Goal: Task Accomplishment & Management: Complete application form

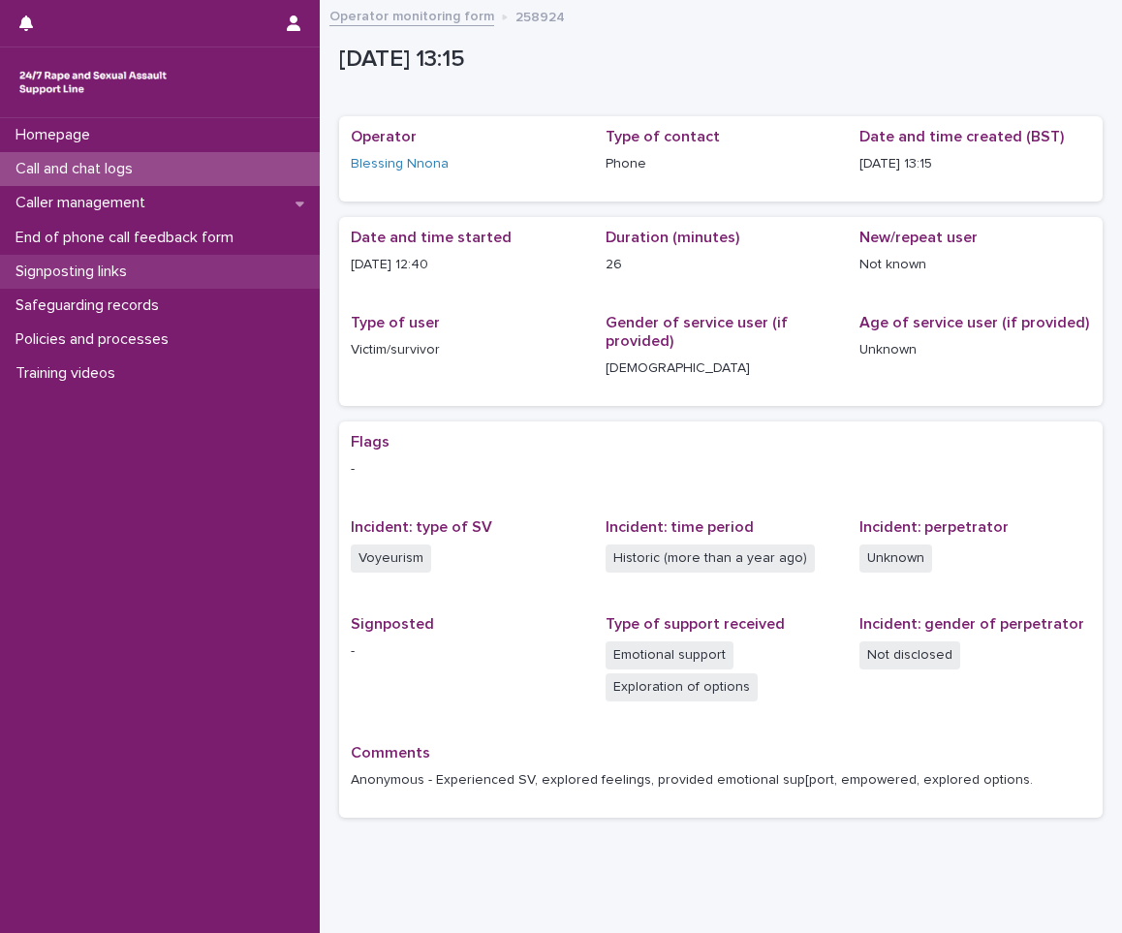
scroll to position [51, 0]
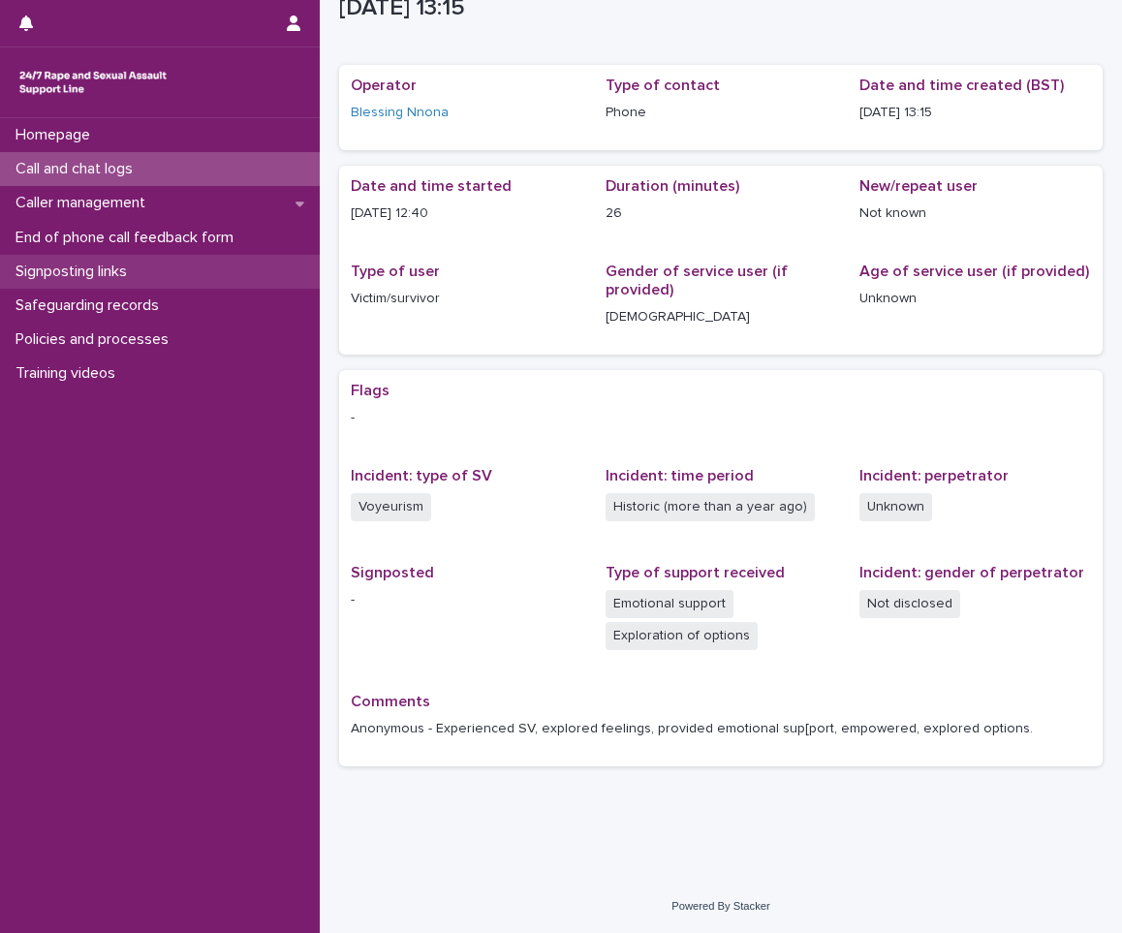
click at [96, 281] on div "Signposting links" at bounding box center [160, 272] width 320 height 34
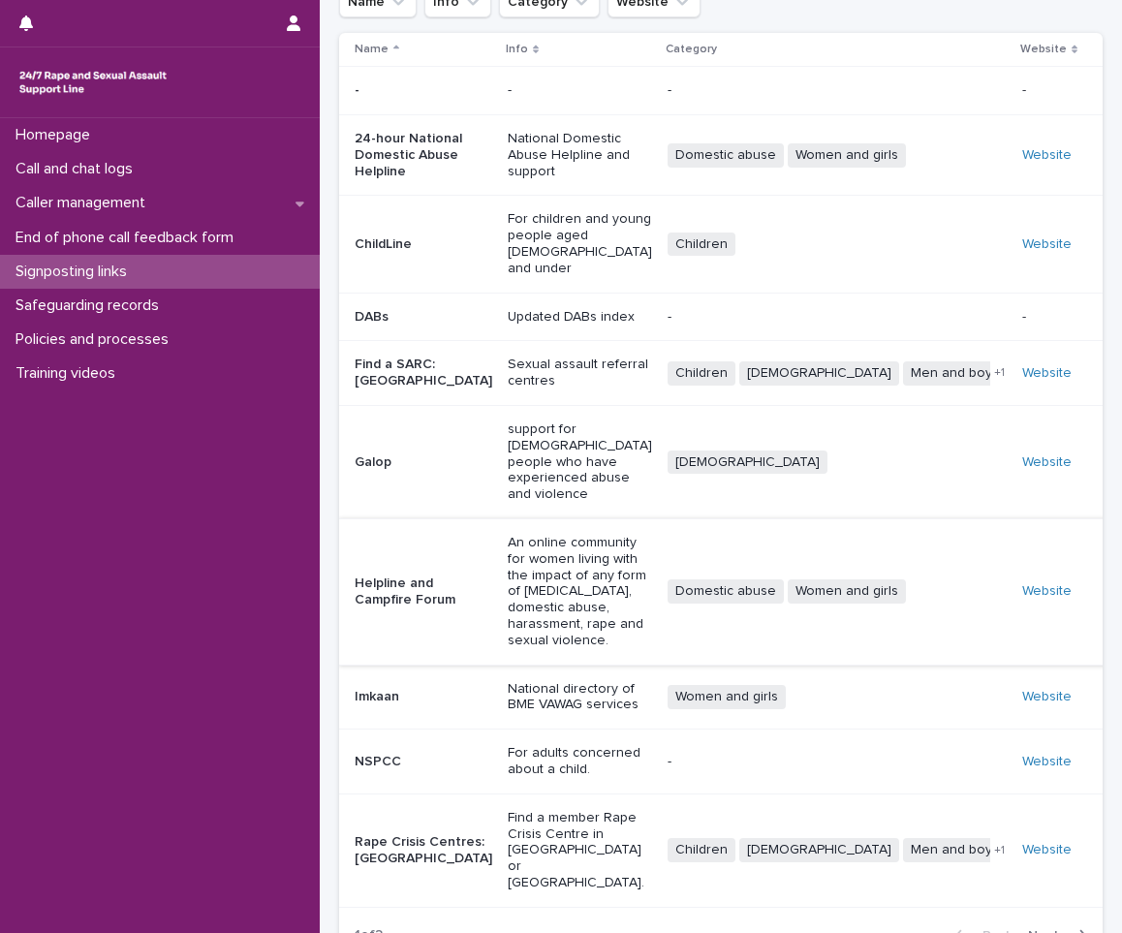
scroll to position [166, 0]
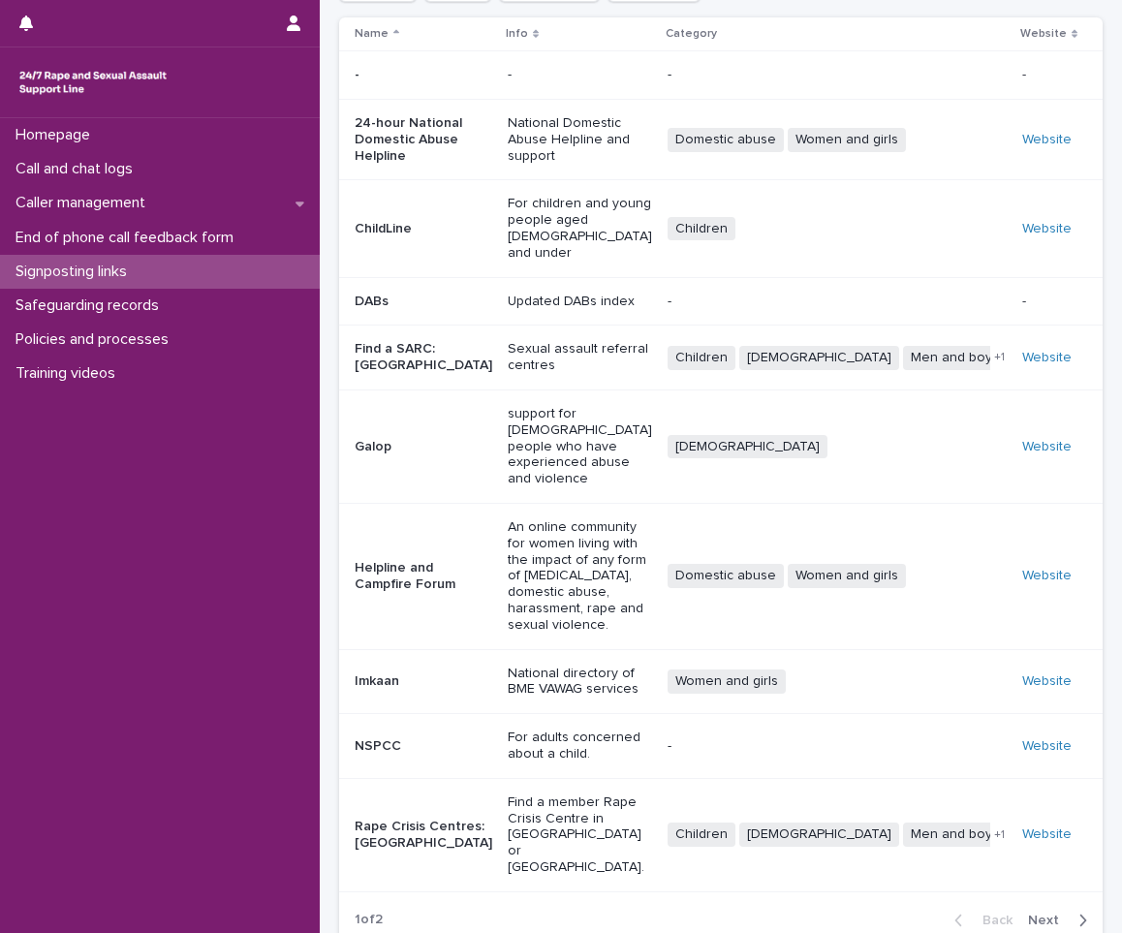
click at [1037, 912] on button "Next" at bounding box center [1061, 920] width 82 height 17
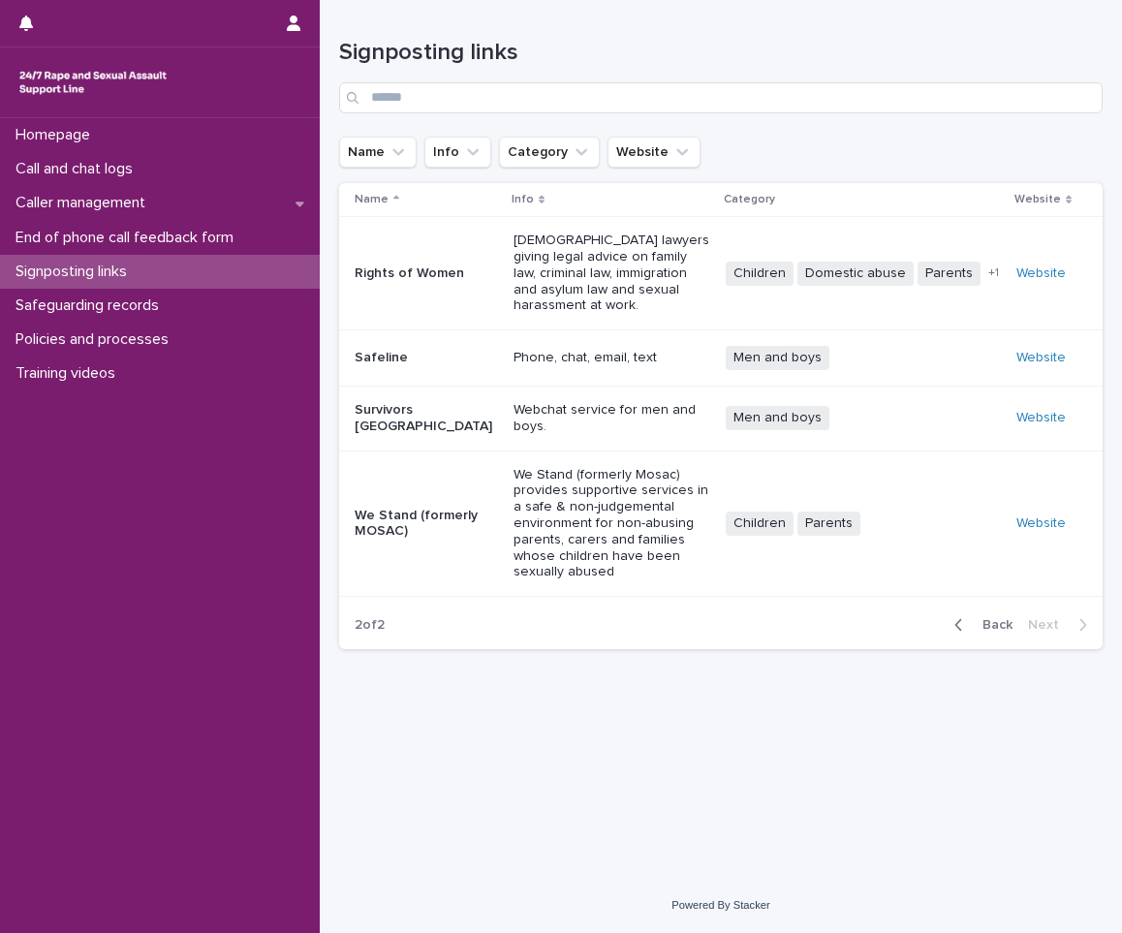
click at [957, 616] on icon "button" at bounding box center [959, 624] width 9 height 17
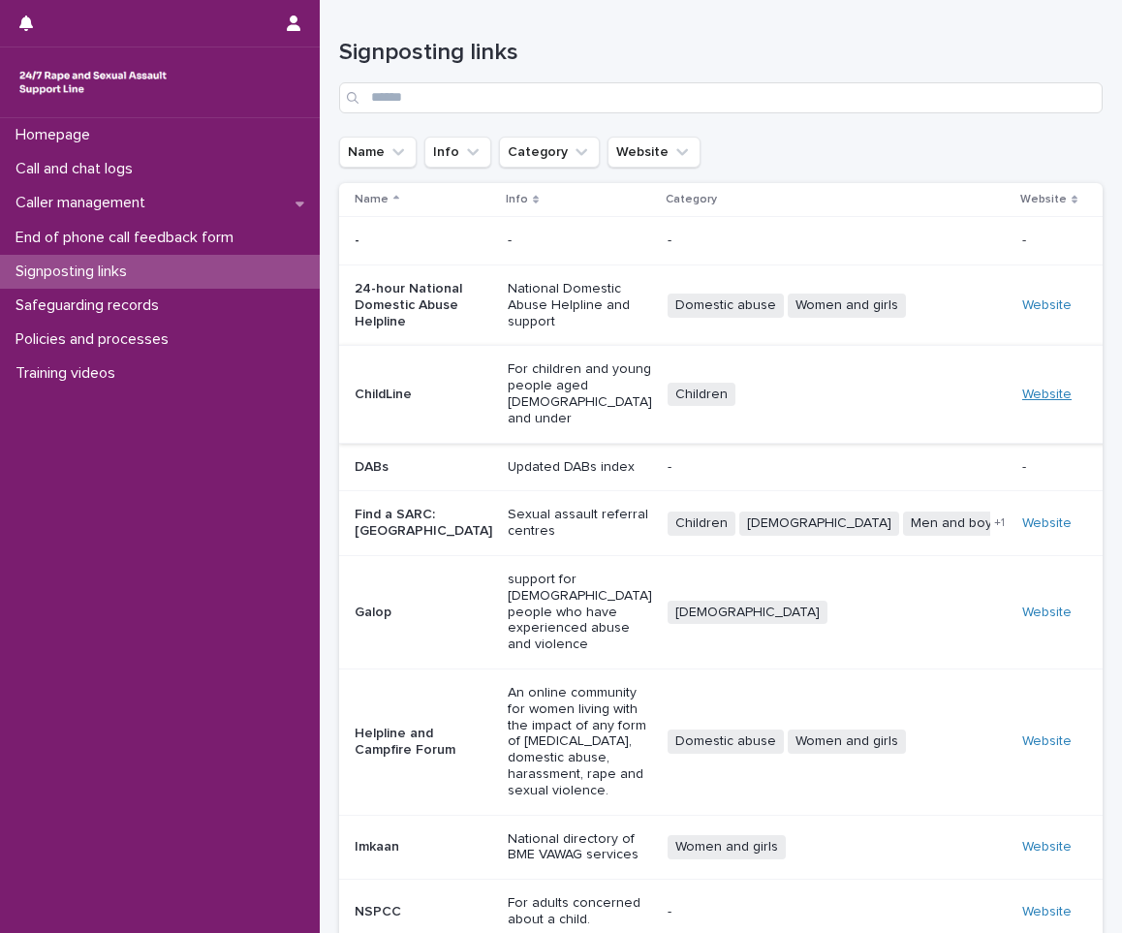
click at [1051, 388] on link "Website" at bounding box center [1046, 395] width 49 height 14
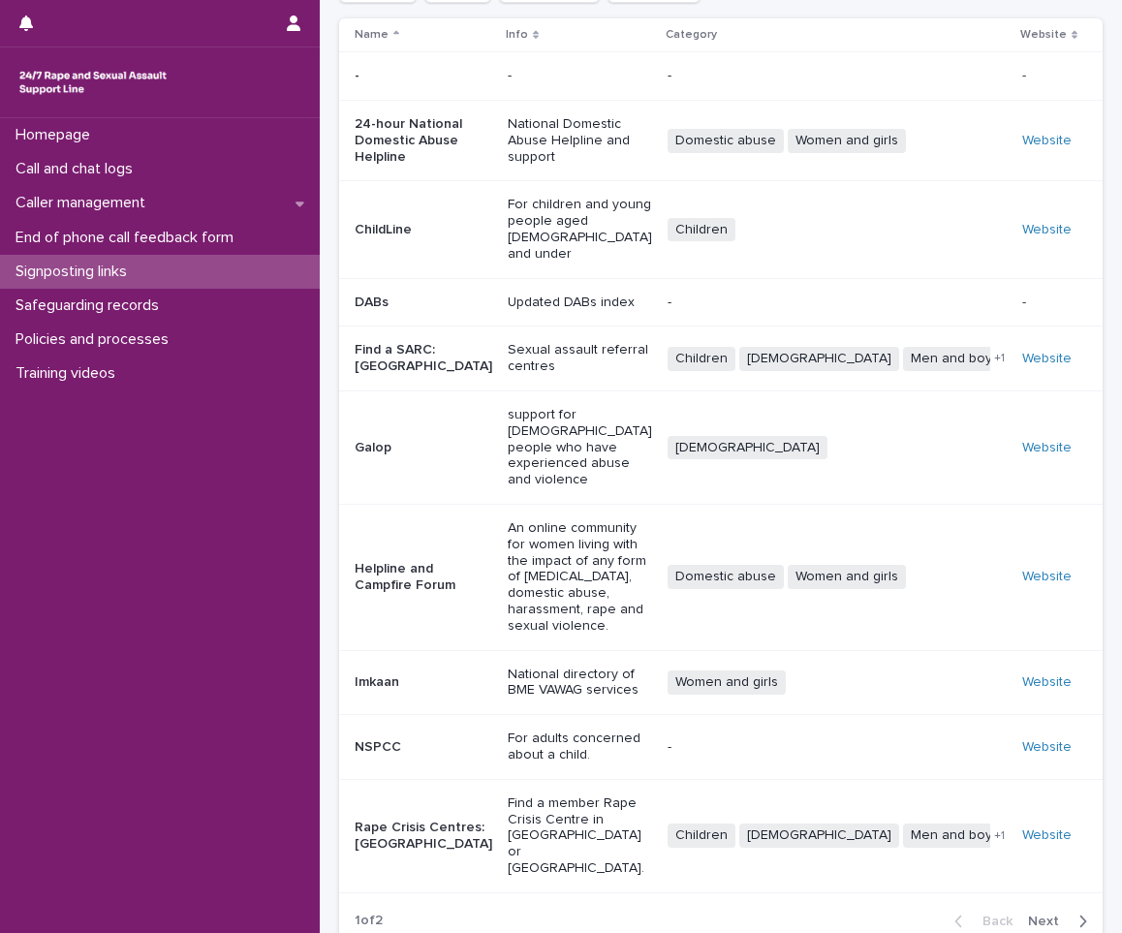
scroll to position [166, 0]
click at [1028, 914] on span "Next" at bounding box center [1049, 921] width 43 height 14
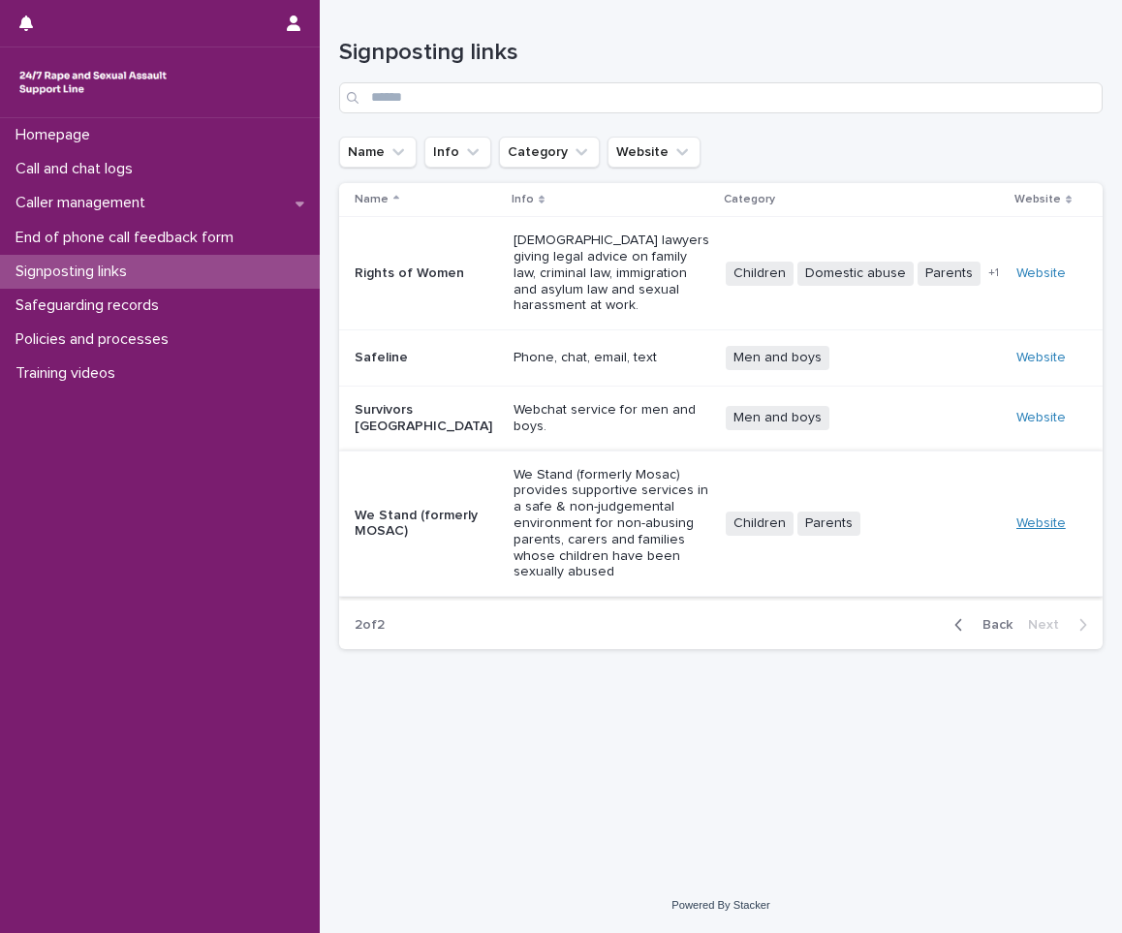
click at [1043, 517] on link "Website" at bounding box center [1041, 524] width 49 height 14
click at [110, 174] on p "Call and chat logs" at bounding box center [78, 169] width 141 height 18
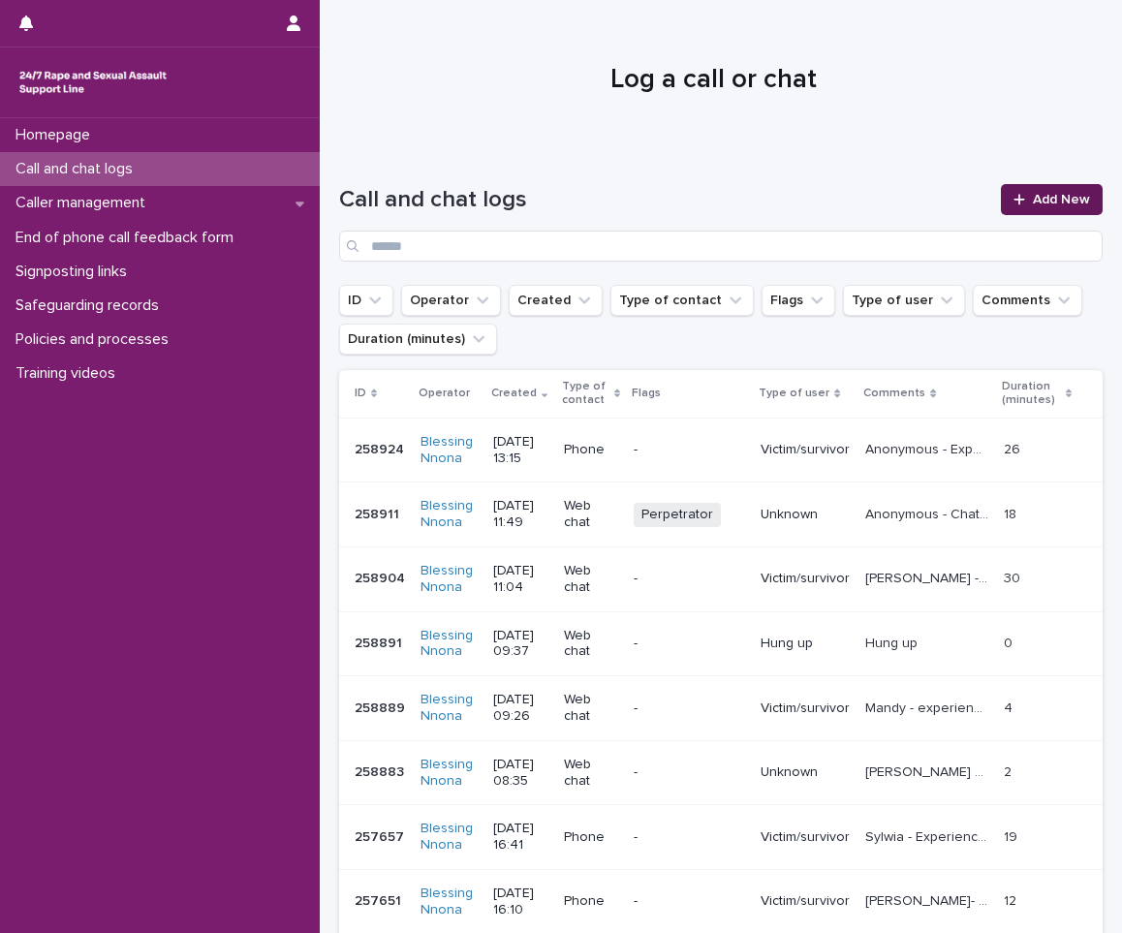
click at [1013, 184] on link "Add New" at bounding box center [1052, 199] width 102 height 31
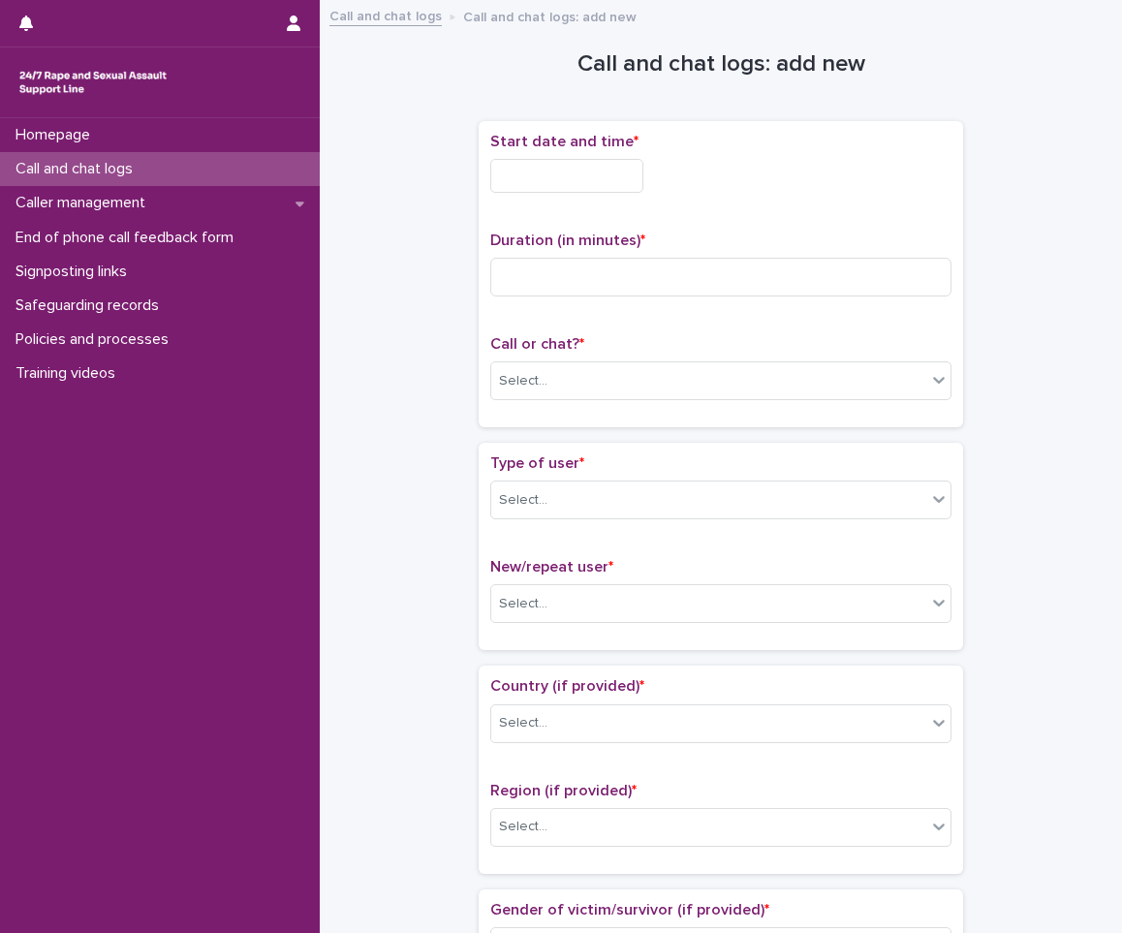
click at [543, 194] on div "Start date and time *" at bounding box center [720, 171] width 461 height 76
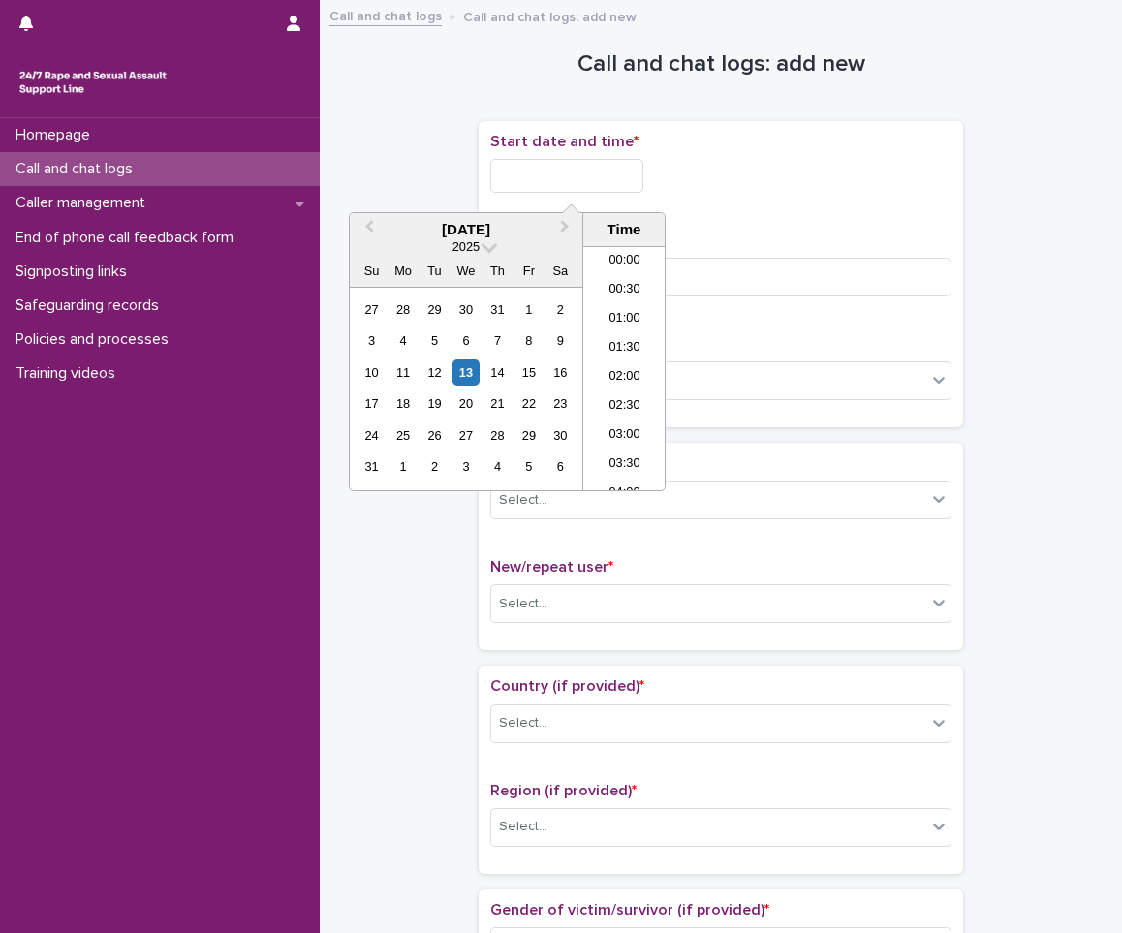
click at [543, 192] on input "text" at bounding box center [566, 176] width 153 height 34
type input "*"
click at [598, 176] on input "text" at bounding box center [566, 176] width 153 height 34
type input "**********"
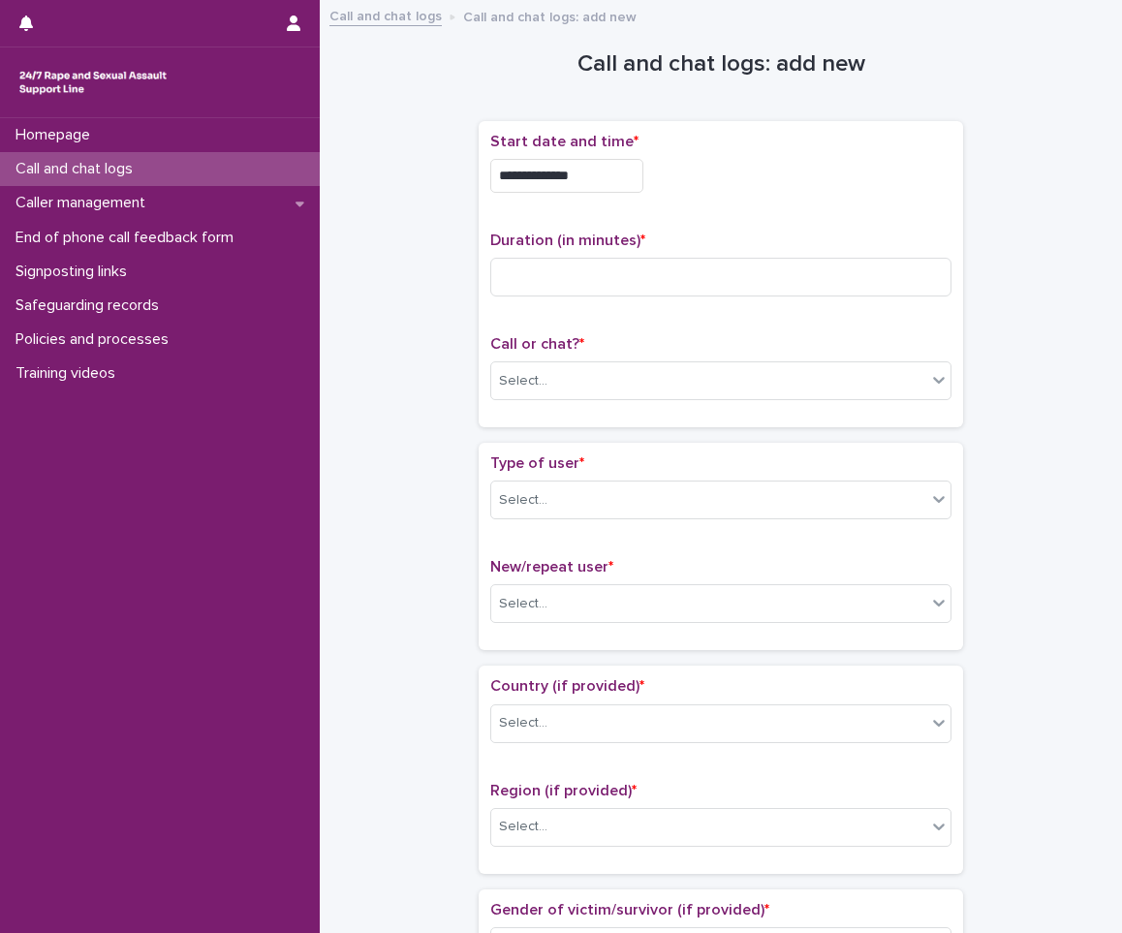
click at [847, 180] on div "**********" at bounding box center [720, 176] width 461 height 34
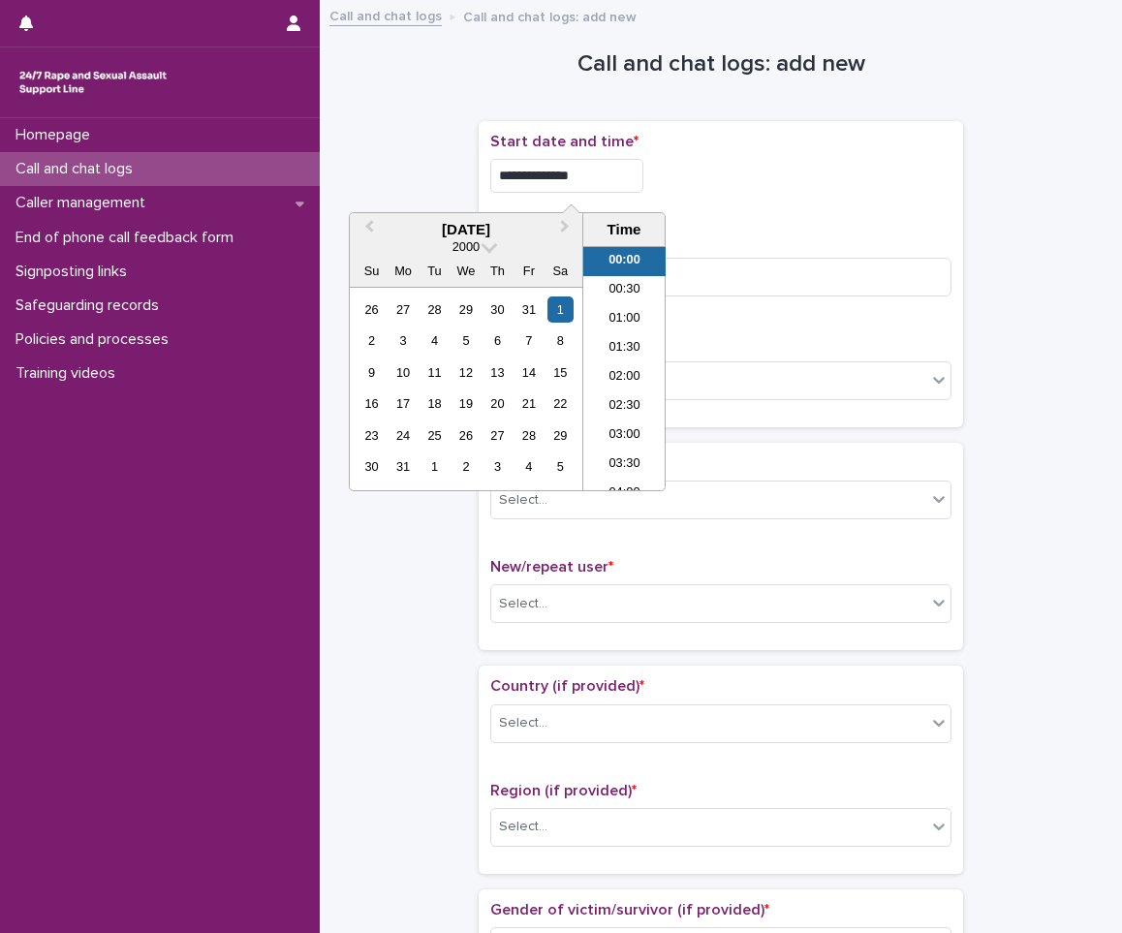
click at [610, 188] on input "**********" at bounding box center [566, 176] width 153 height 34
drag, startPoint x: 605, startPoint y: 159, endPoint x: 393, endPoint y: 190, distance: 213.5
click at [72, 154] on div "Call and chat logs" at bounding box center [160, 169] width 320 height 34
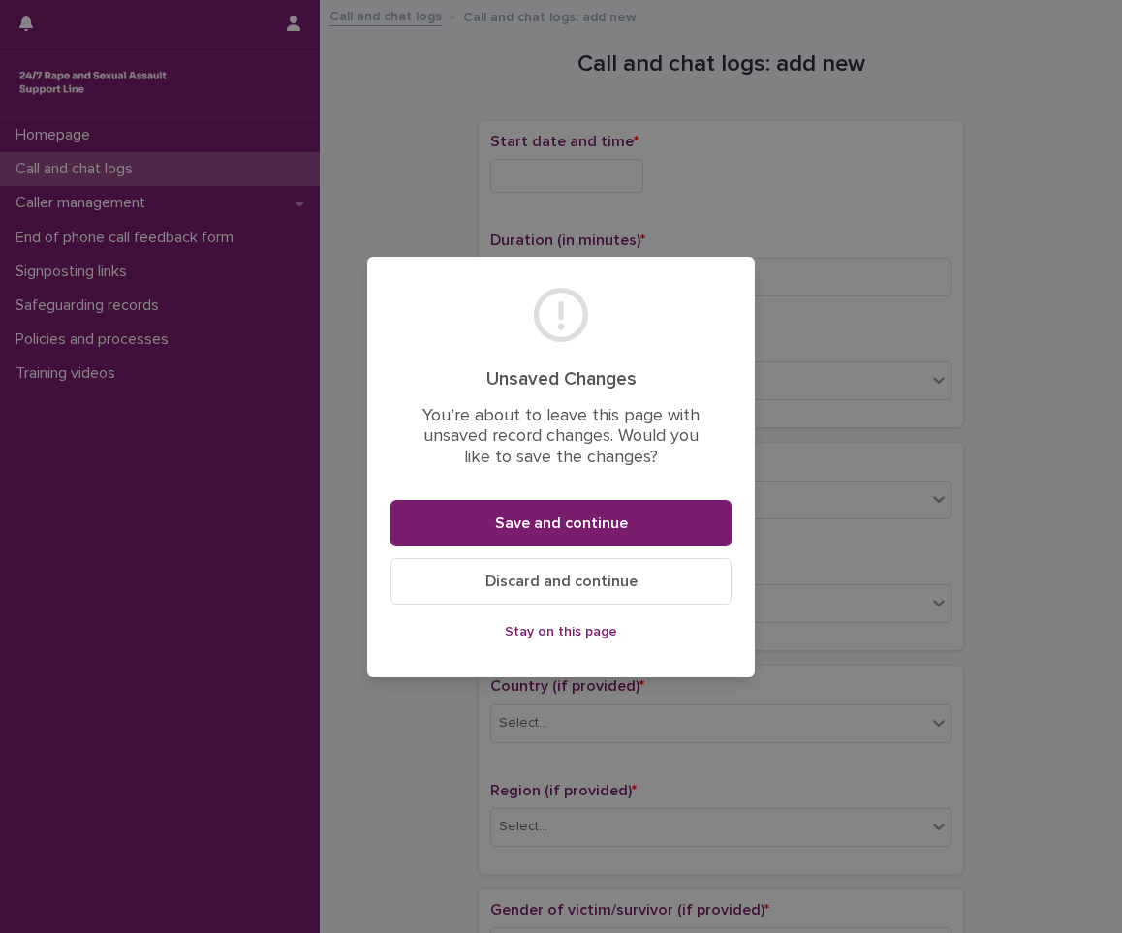
click at [610, 581] on span "Discard and continue" at bounding box center [561, 582] width 152 height 16
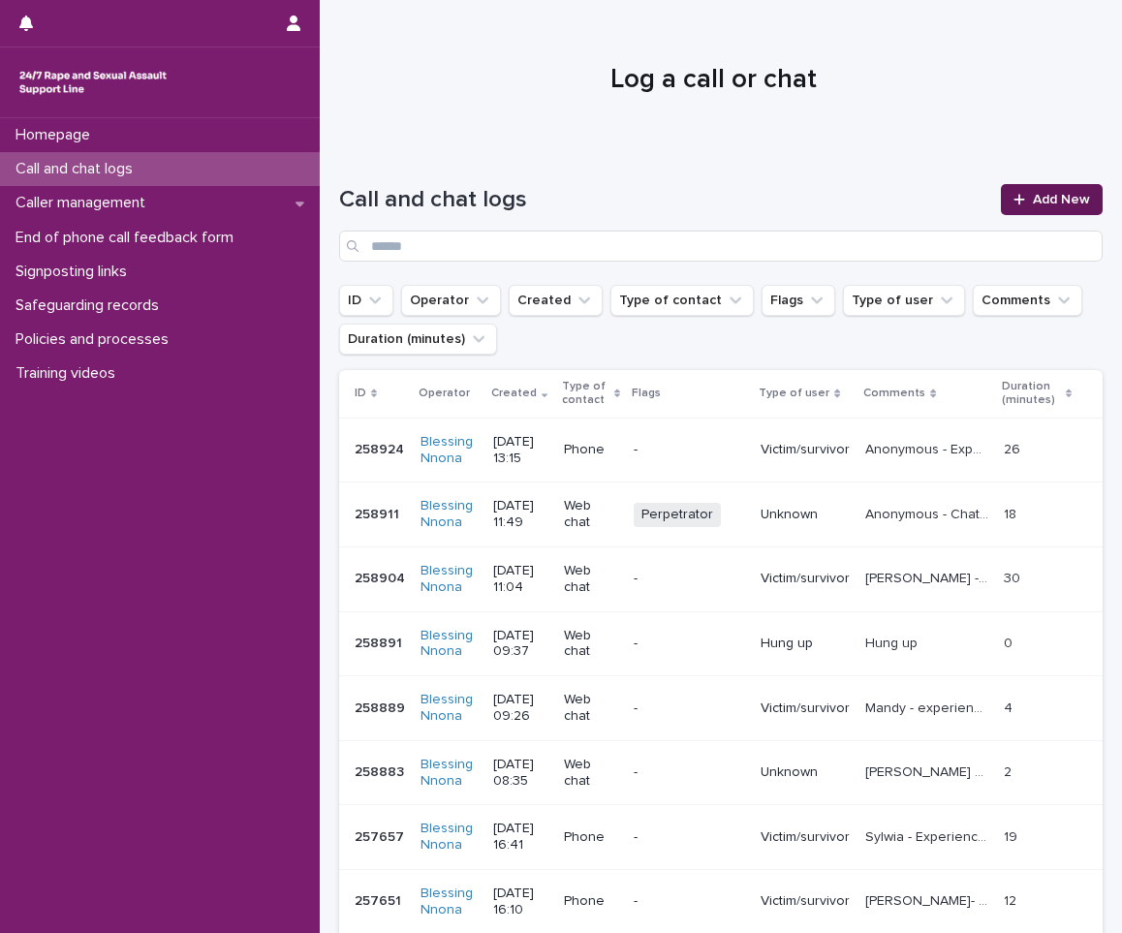
click at [1041, 203] on span "Add New" at bounding box center [1061, 200] width 57 height 14
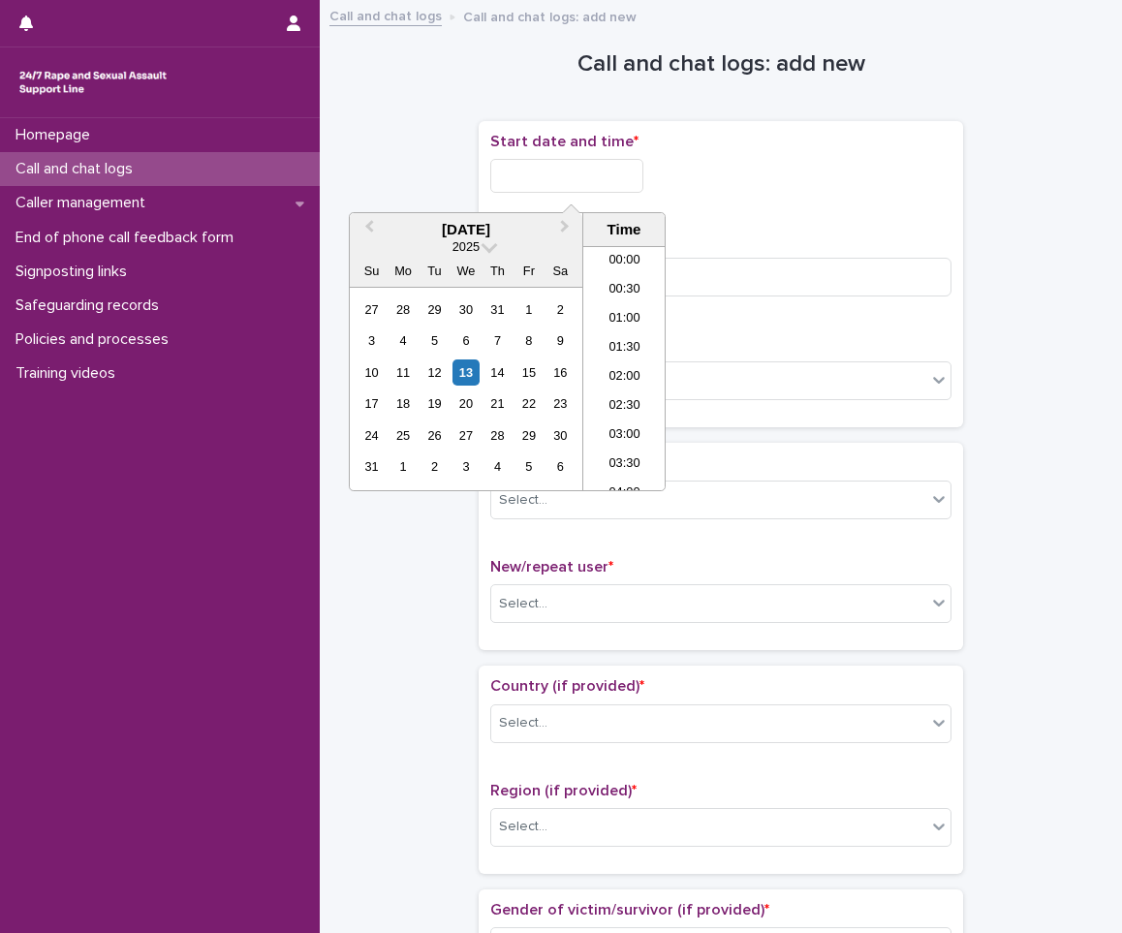
click at [590, 168] on input "text" at bounding box center [566, 176] width 153 height 34
click at [463, 372] on div "13" at bounding box center [466, 373] width 26 height 26
click at [627, 329] on li "14:00" at bounding box center [624, 339] width 82 height 29
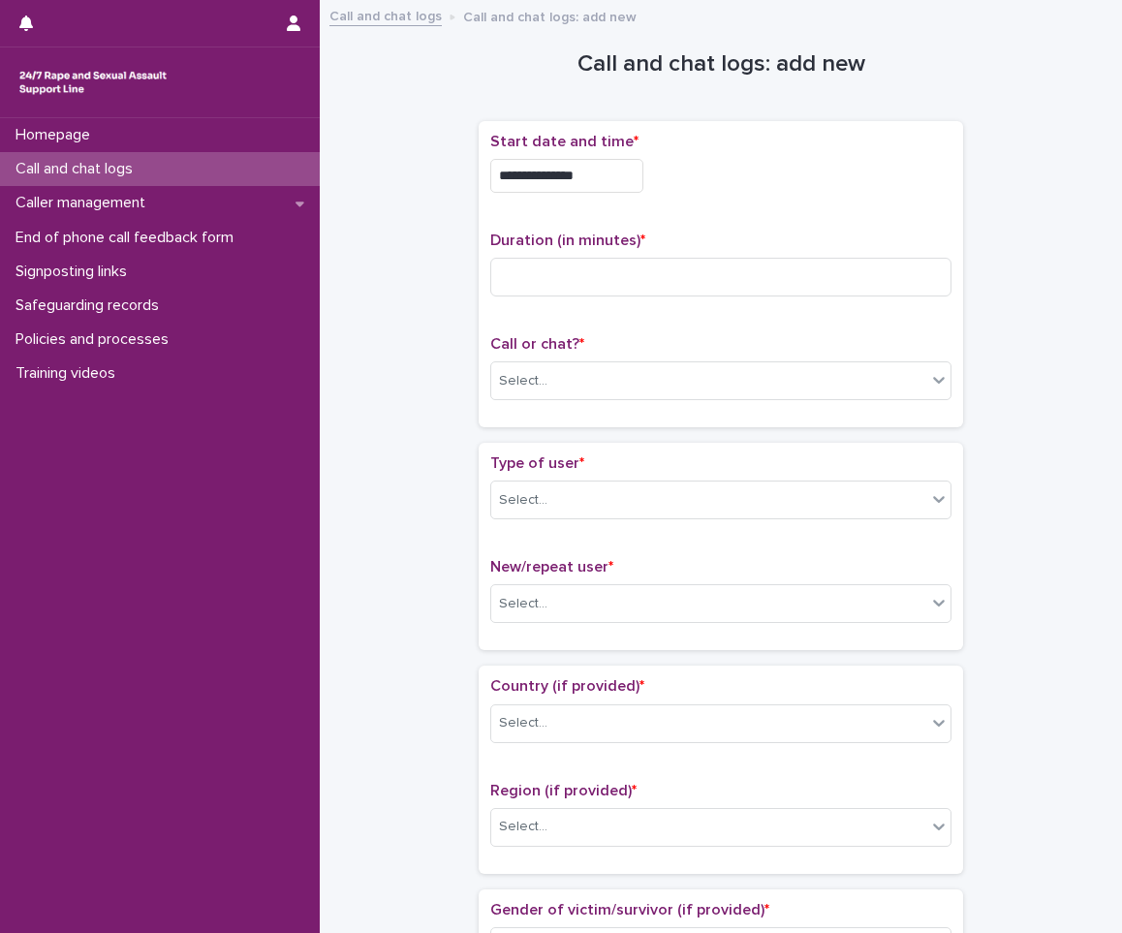
click at [619, 204] on div "**********" at bounding box center [720, 171] width 461 height 76
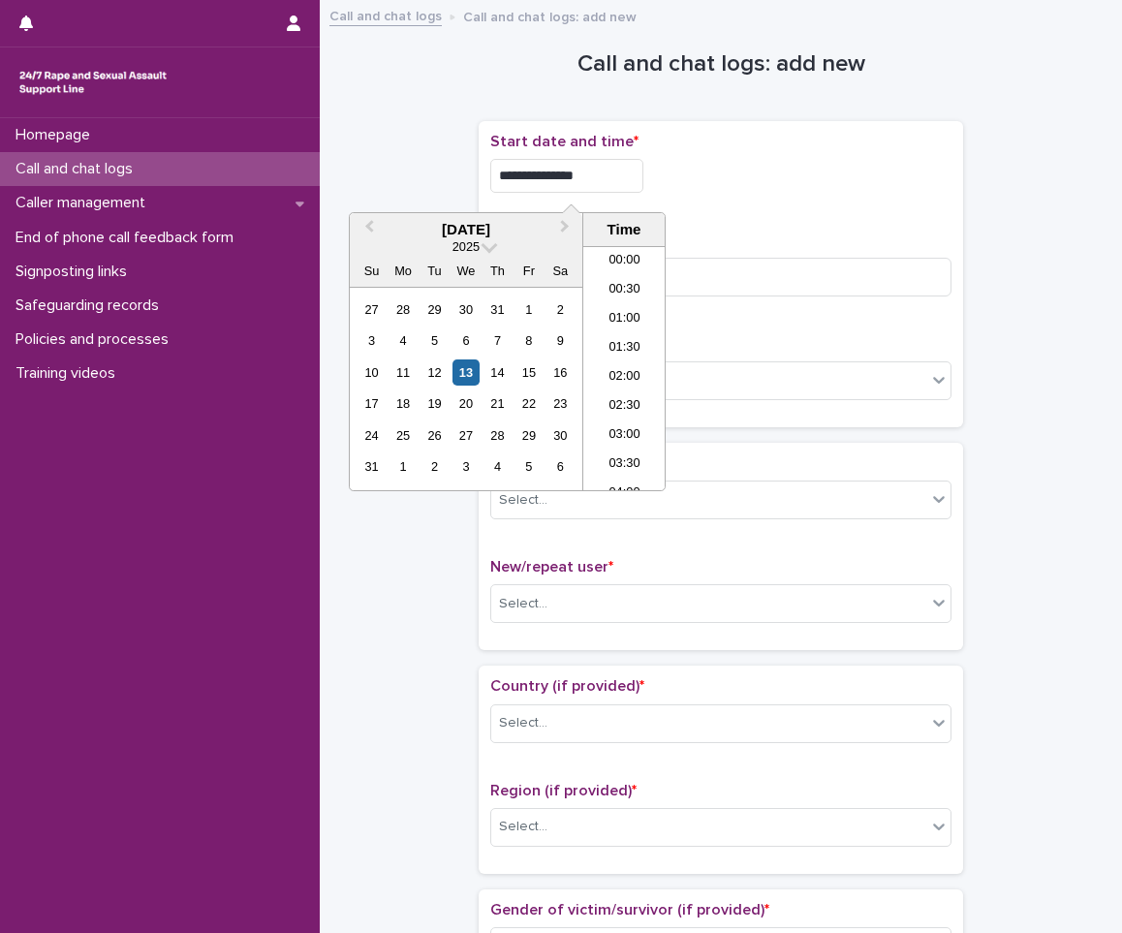
click at [618, 180] on input "**********" at bounding box center [566, 176] width 153 height 34
type input "**********"
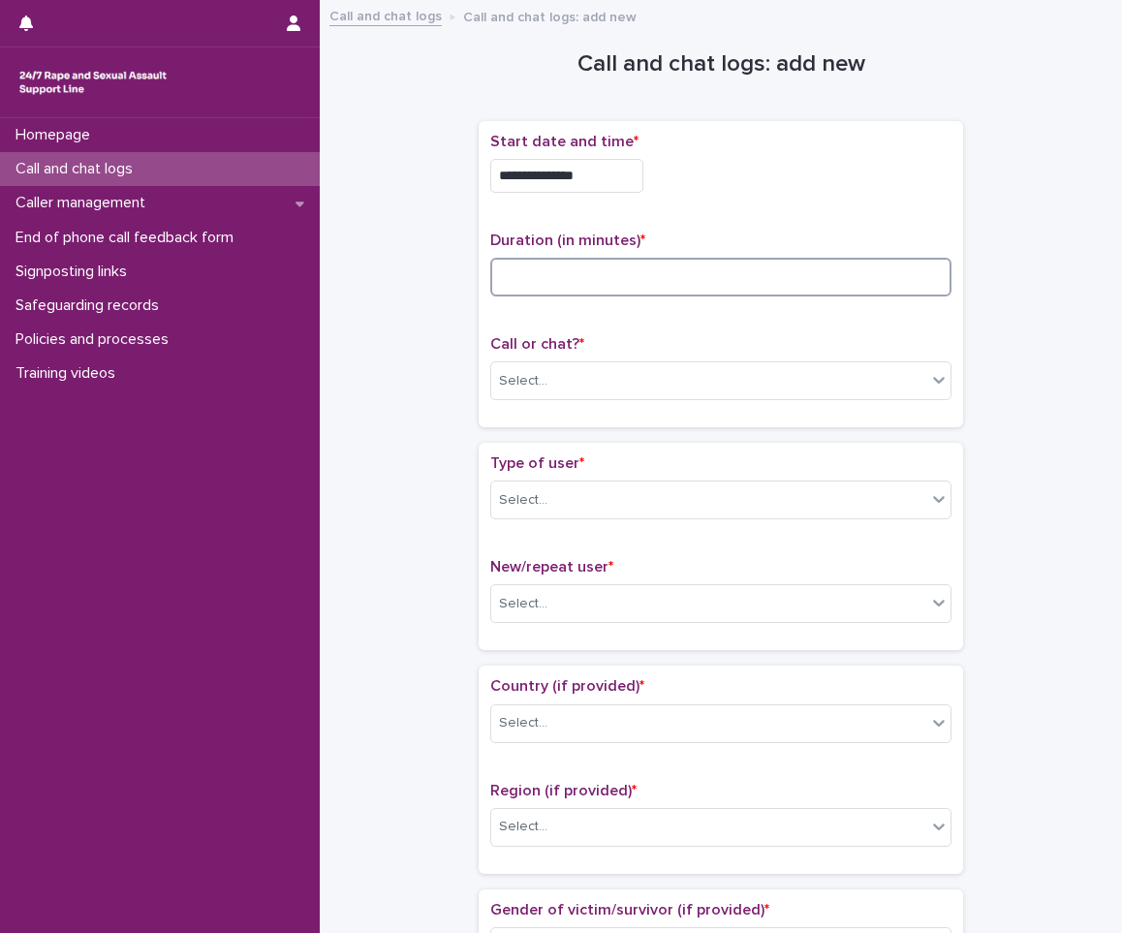
click at [704, 280] on input at bounding box center [720, 277] width 461 height 39
type input "**"
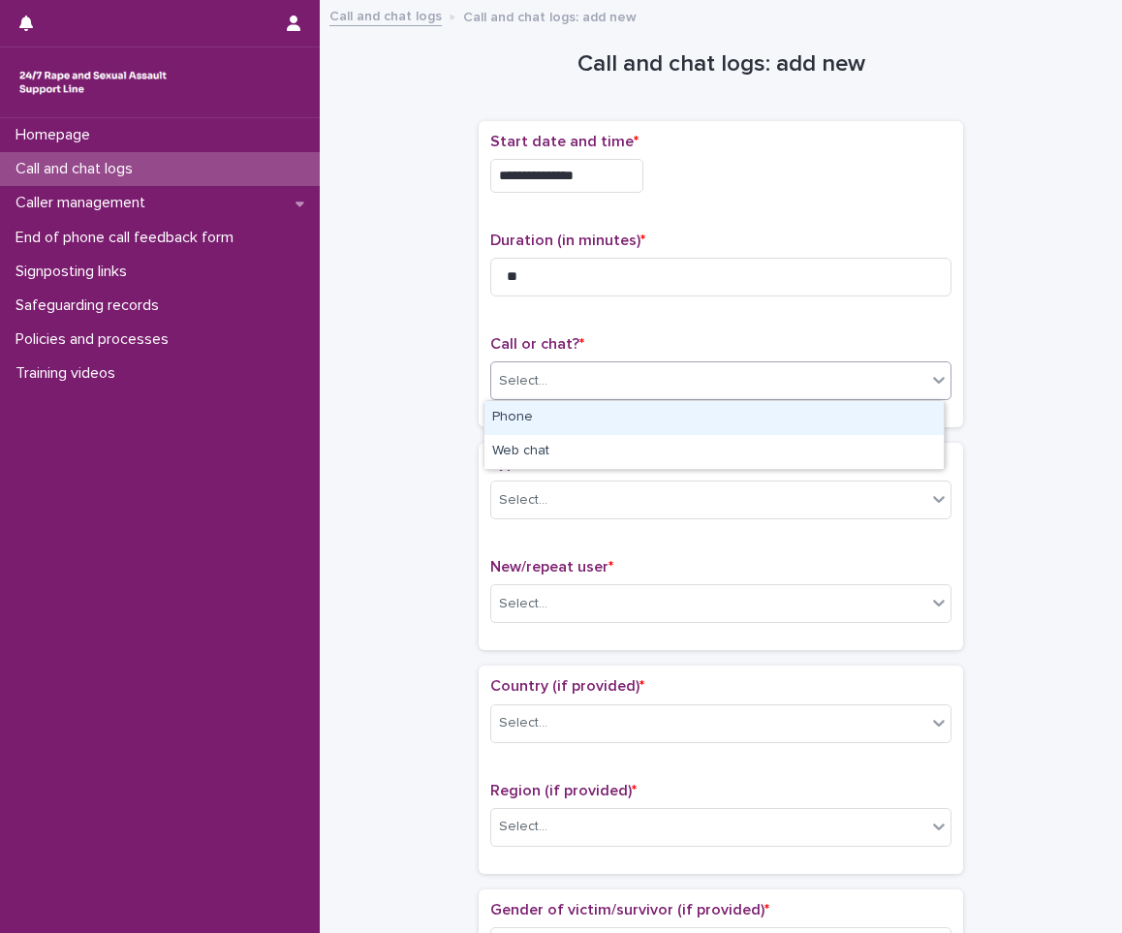
click at [707, 381] on div "Select..." at bounding box center [708, 381] width 435 height 32
click at [576, 416] on div "Phone" at bounding box center [714, 418] width 459 height 34
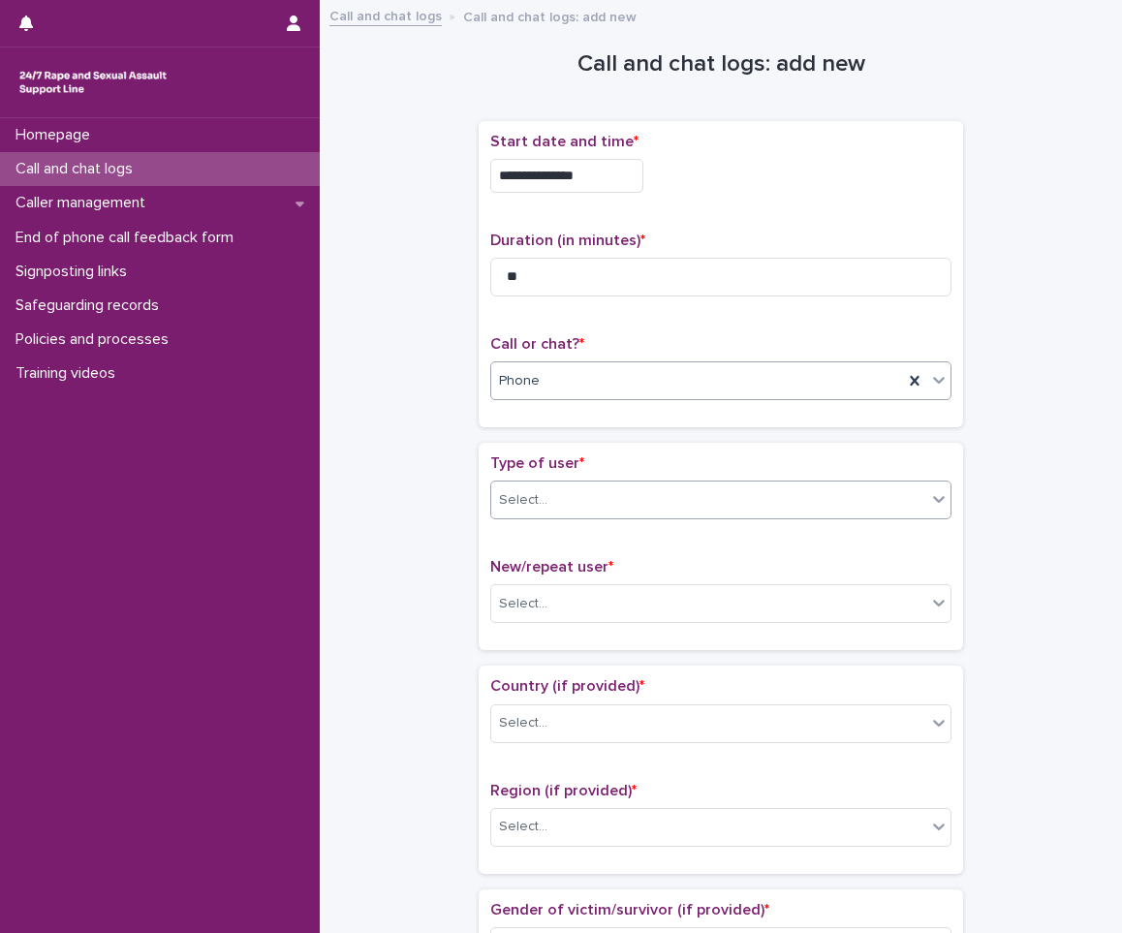
click at [575, 506] on div "Select..." at bounding box center [708, 501] width 435 height 32
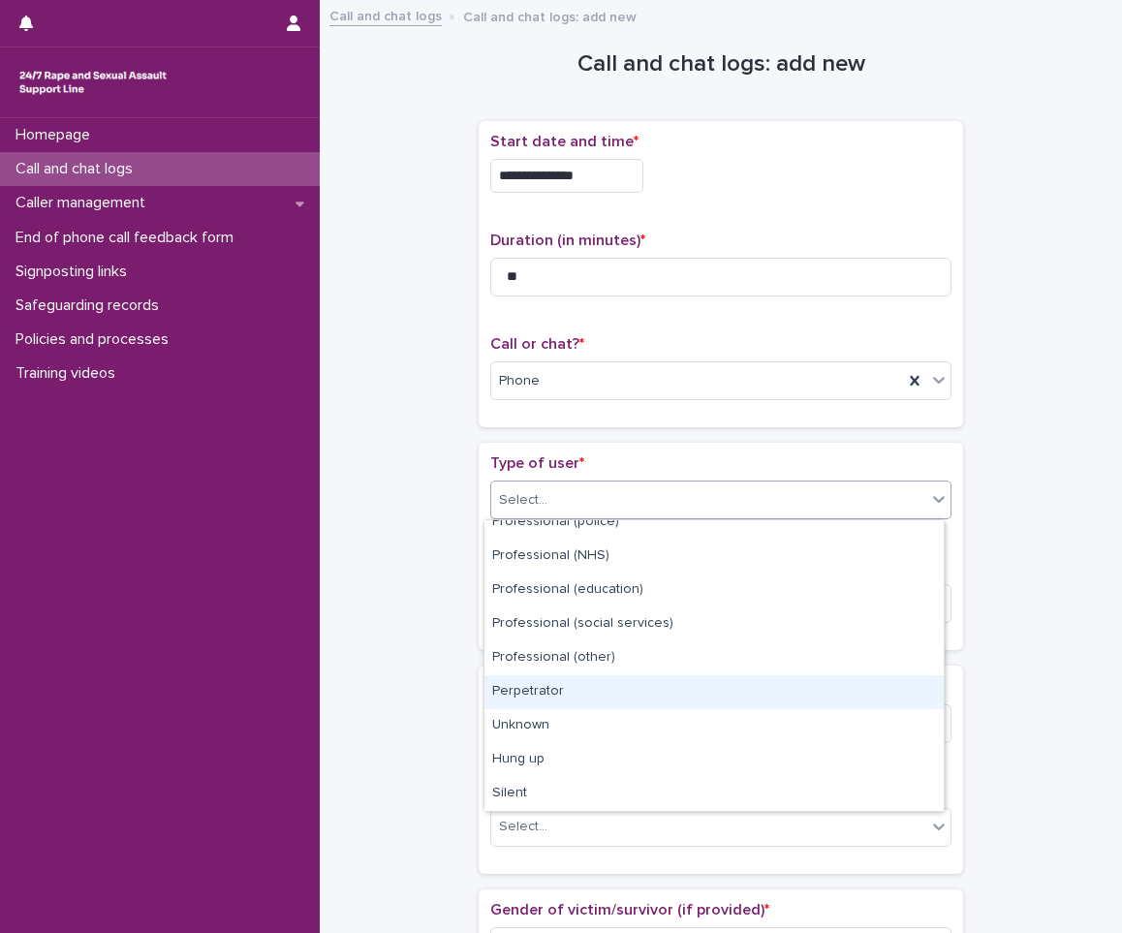
scroll to position [0, 0]
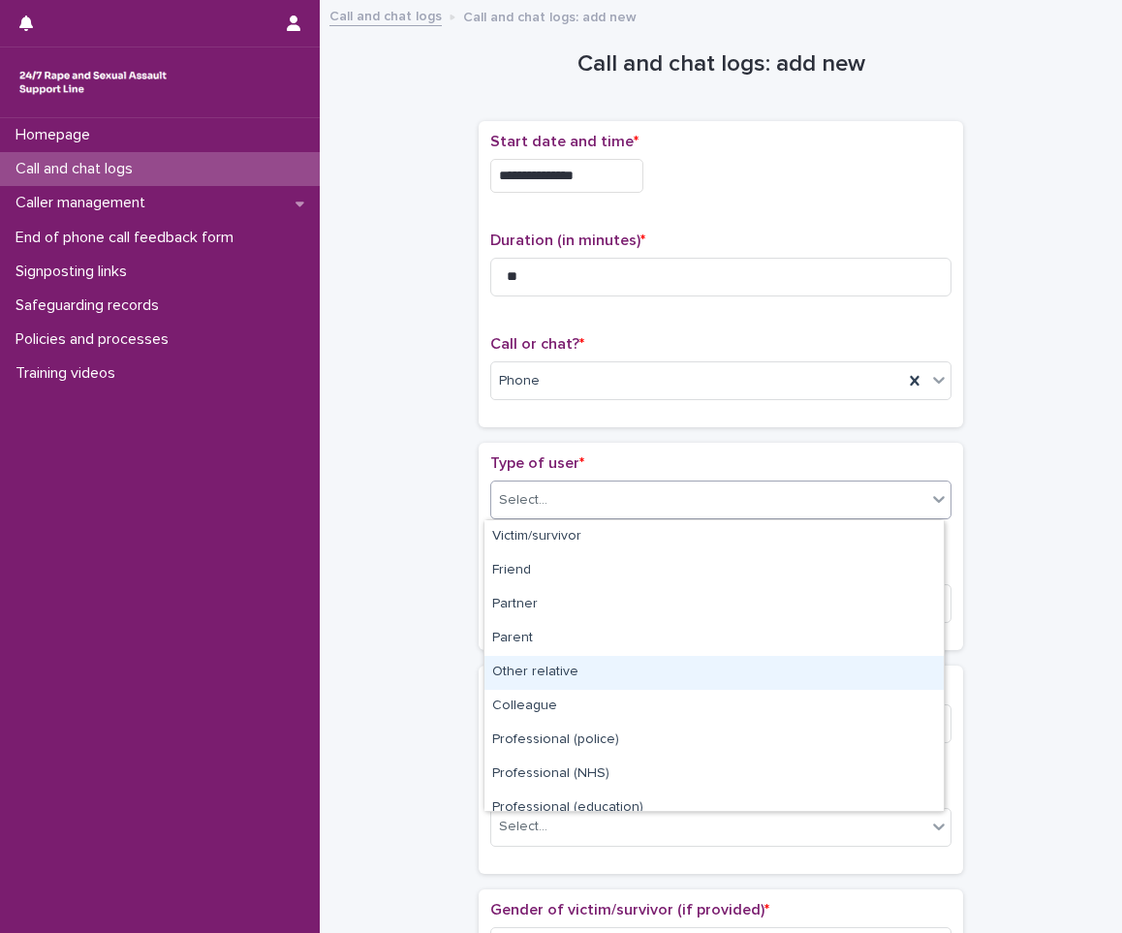
click at [518, 673] on div "Other relative" at bounding box center [714, 673] width 459 height 34
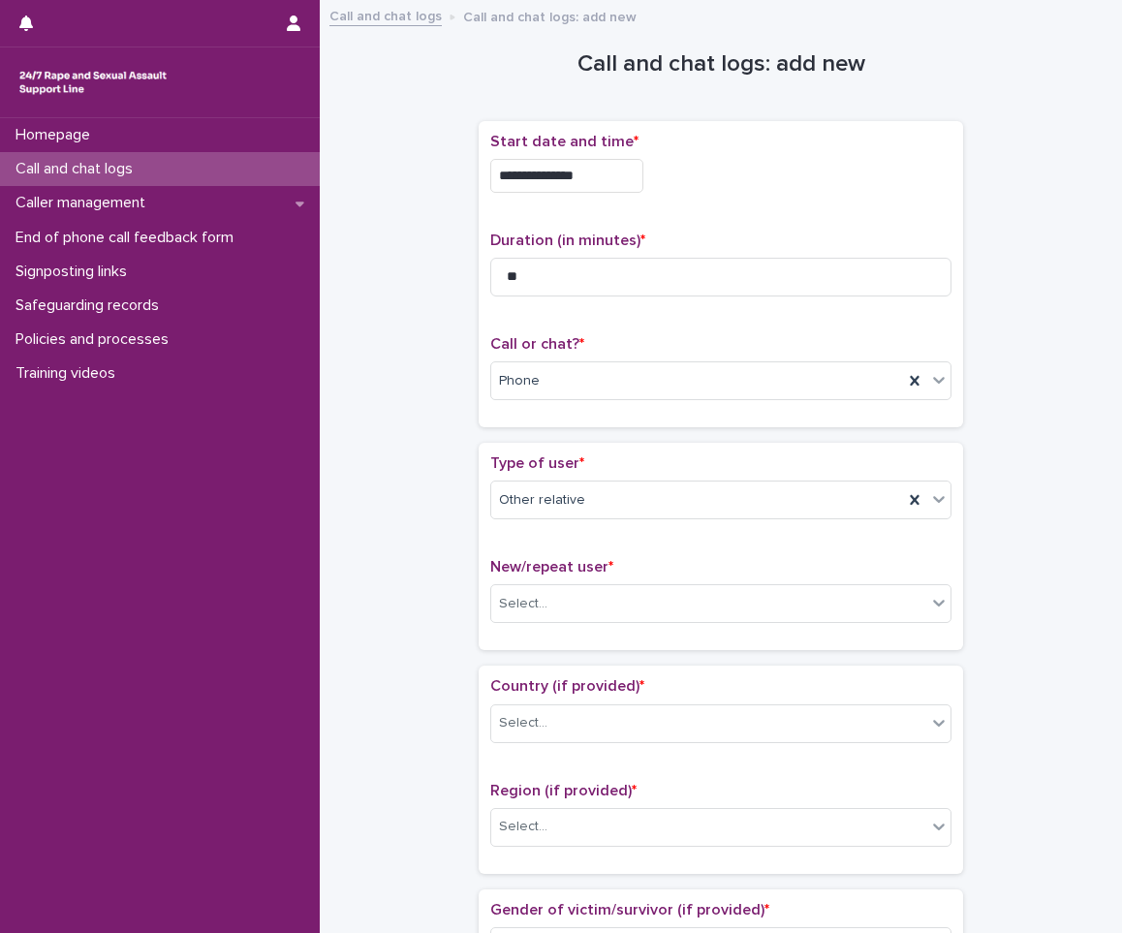
click at [606, 582] on div "New/repeat user * Select..." at bounding box center [720, 598] width 461 height 80
click at [599, 588] on div "Select..." at bounding box center [708, 604] width 435 height 32
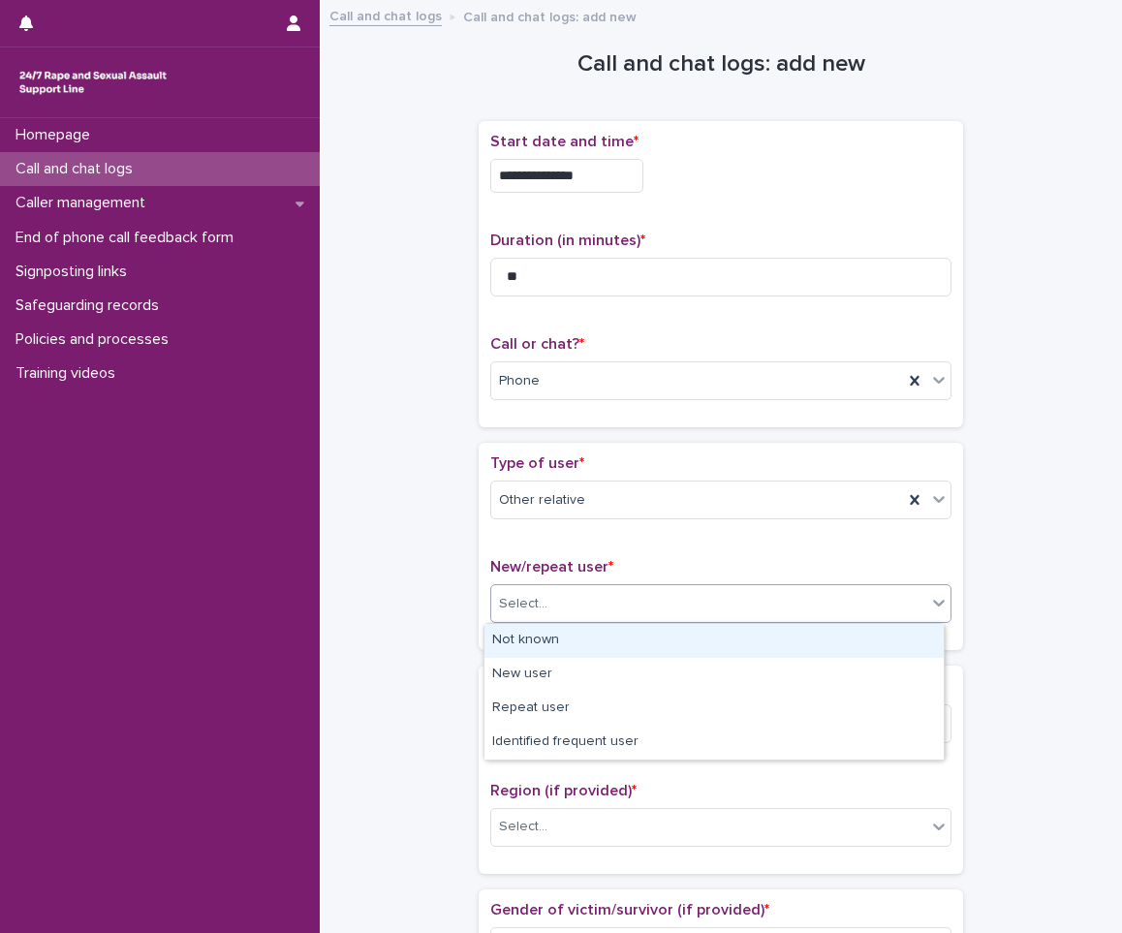
click at [586, 628] on div "Not known" at bounding box center [714, 641] width 459 height 34
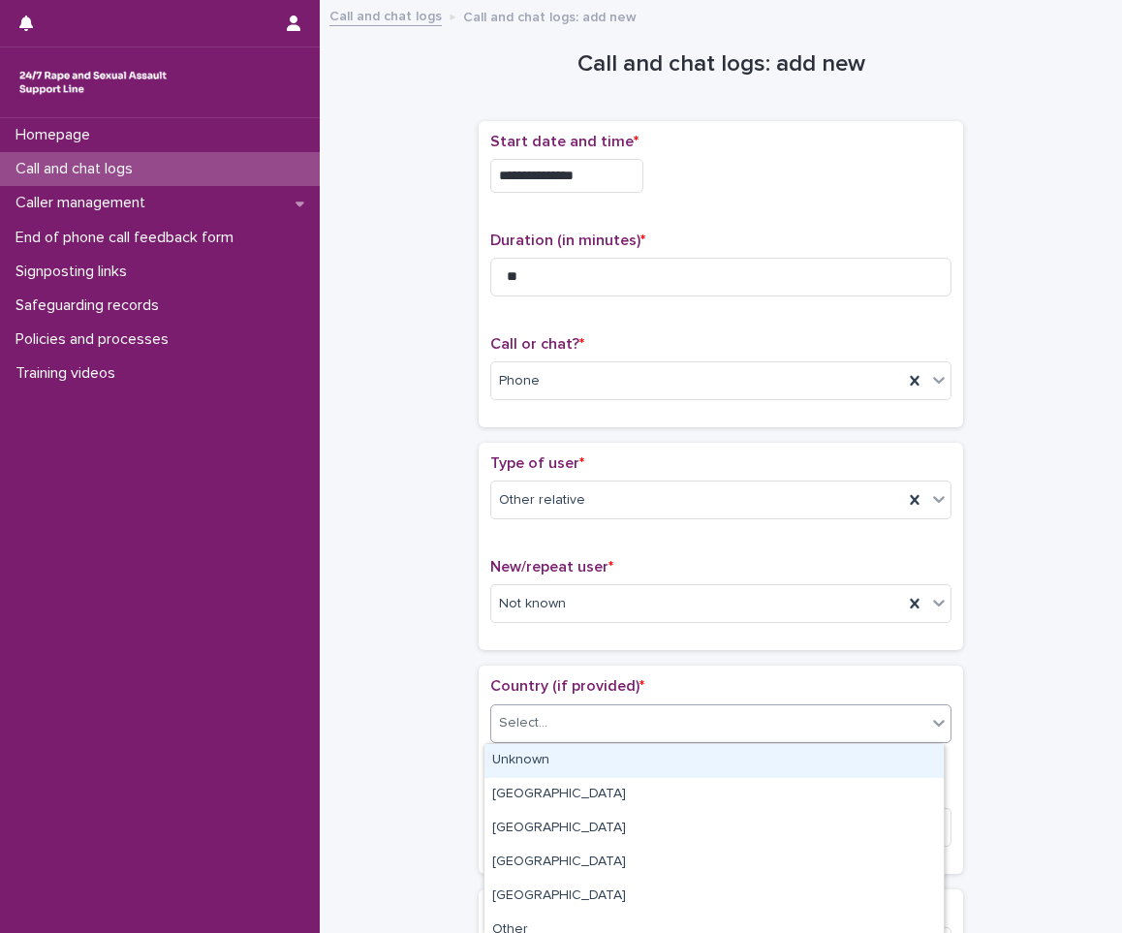
click at [705, 713] on div "Select..." at bounding box center [708, 723] width 435 height 32
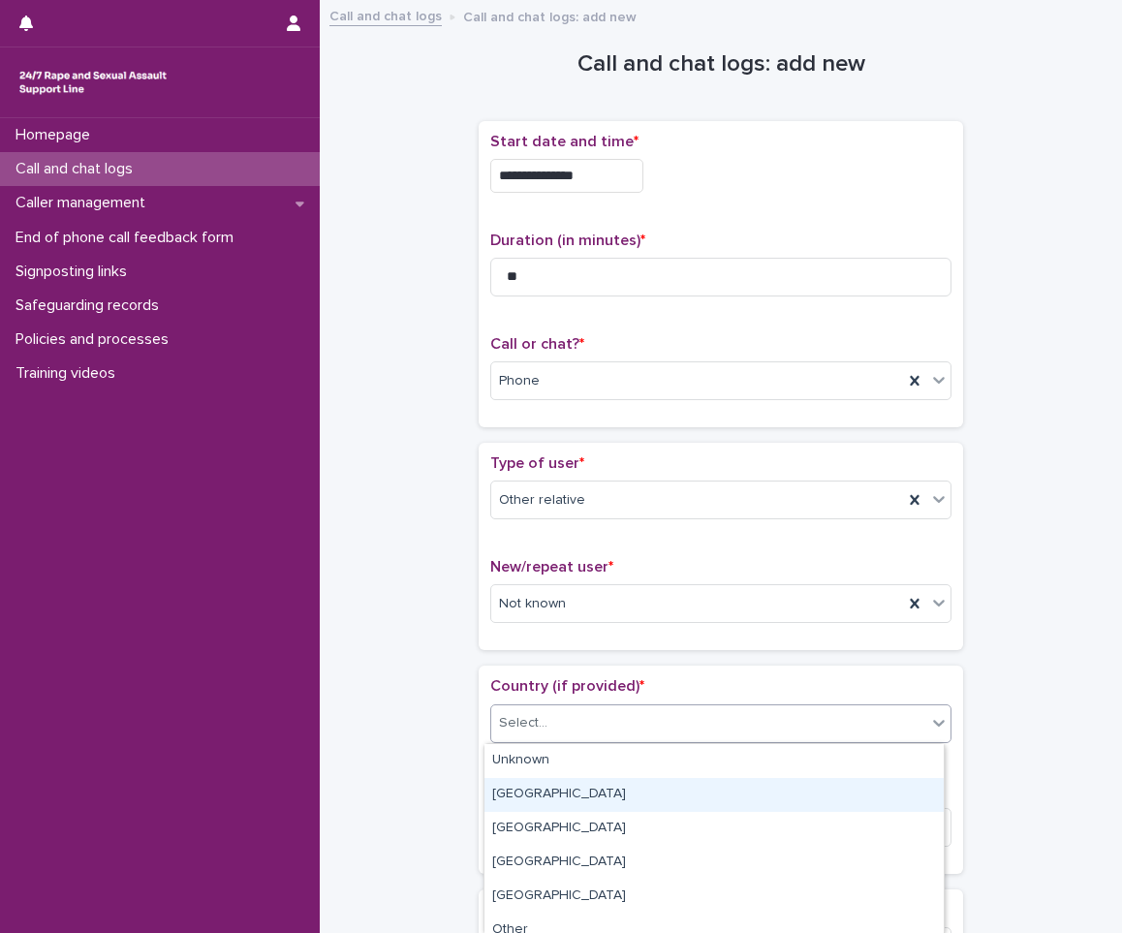
click at [545, 800] on div "[GEOGRAPHIC_DATA]" at bounding box center [714, 795] width 459 height 34
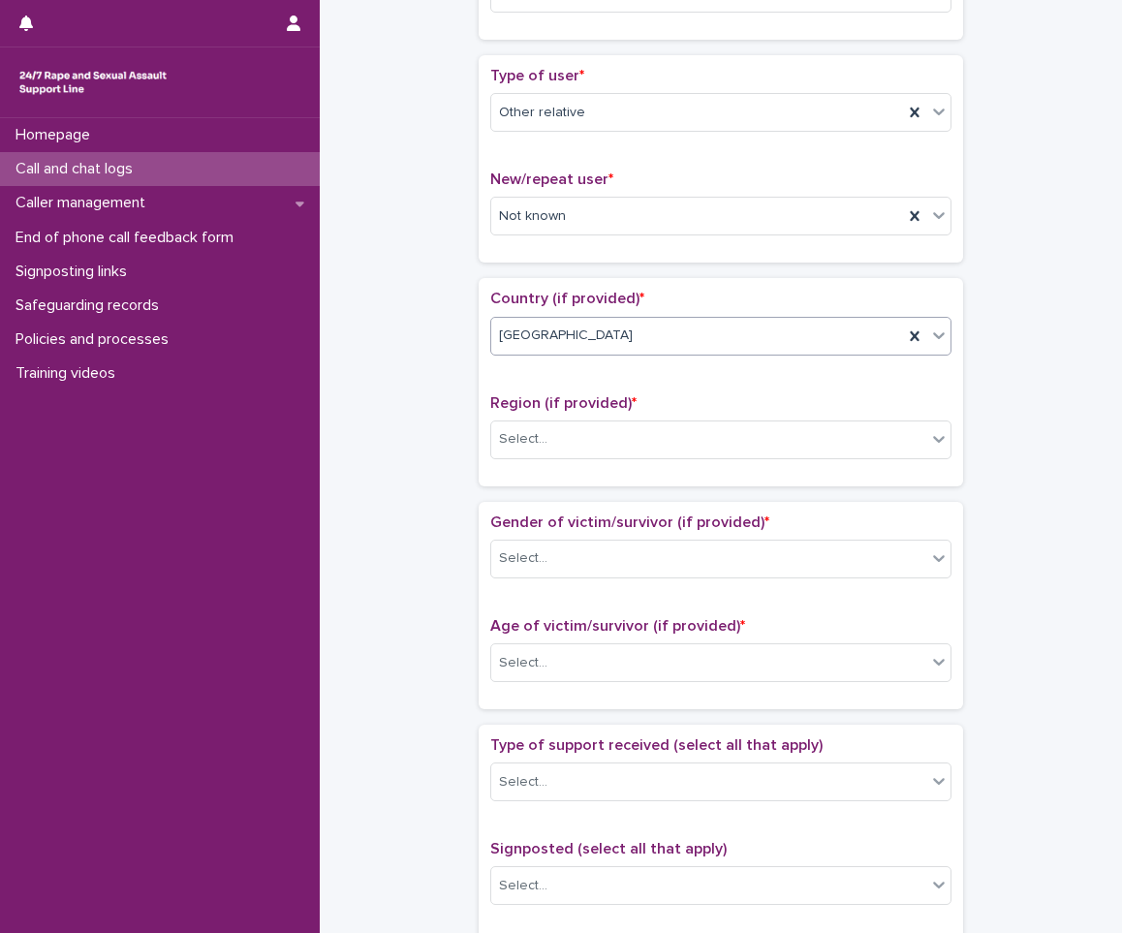
scroll to position [485, 0]
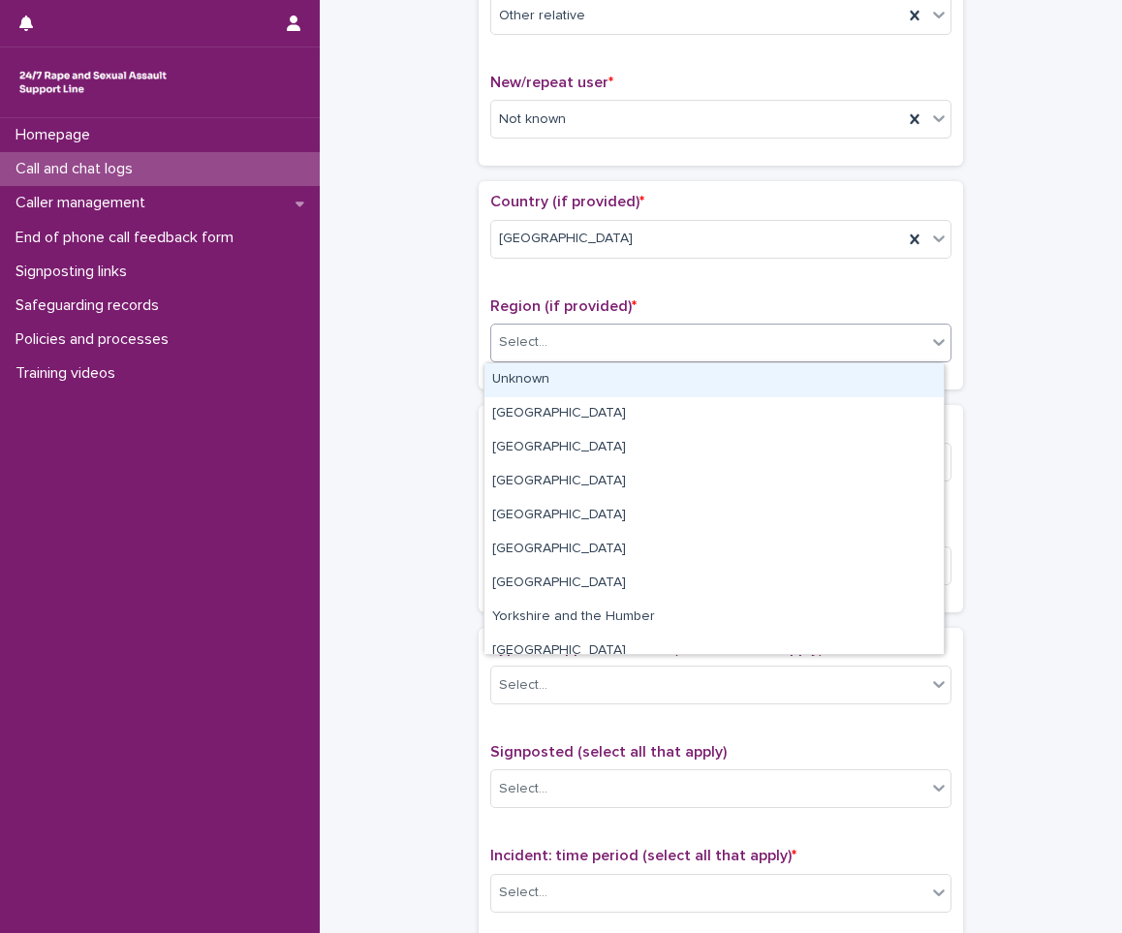
click at [536, 352] on div "Select..." at bounding box center [523, 342] width 48 height 20
click at [510, 383] on div "Unknown" at bounding box center [714, 380] width 459 height 34
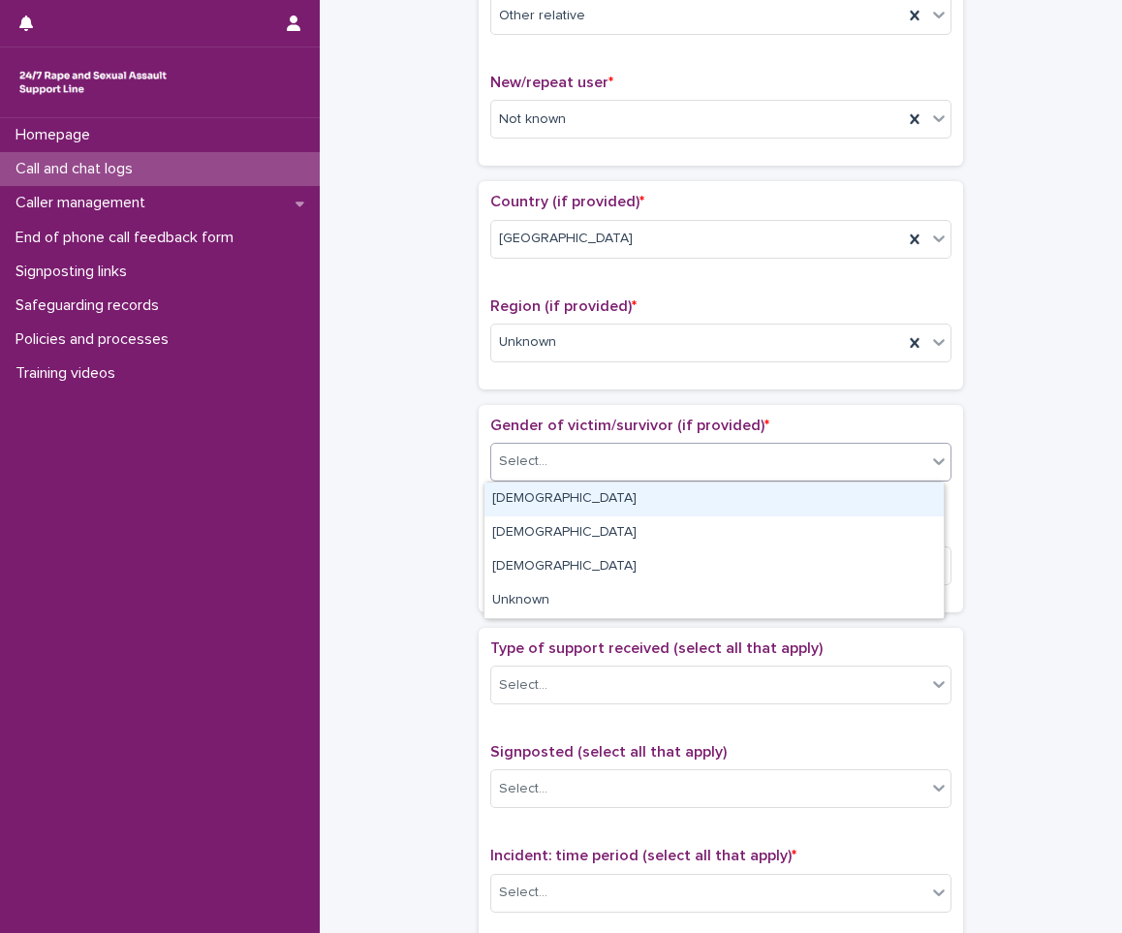
click at [522, 454] on div "Select..." at bounding box center [523, 462] width 48 height 20
click at [513, 502] on div "[DEMOGRAPHIC_DATA]" at bounding box center [714, 500] width 459 height 34
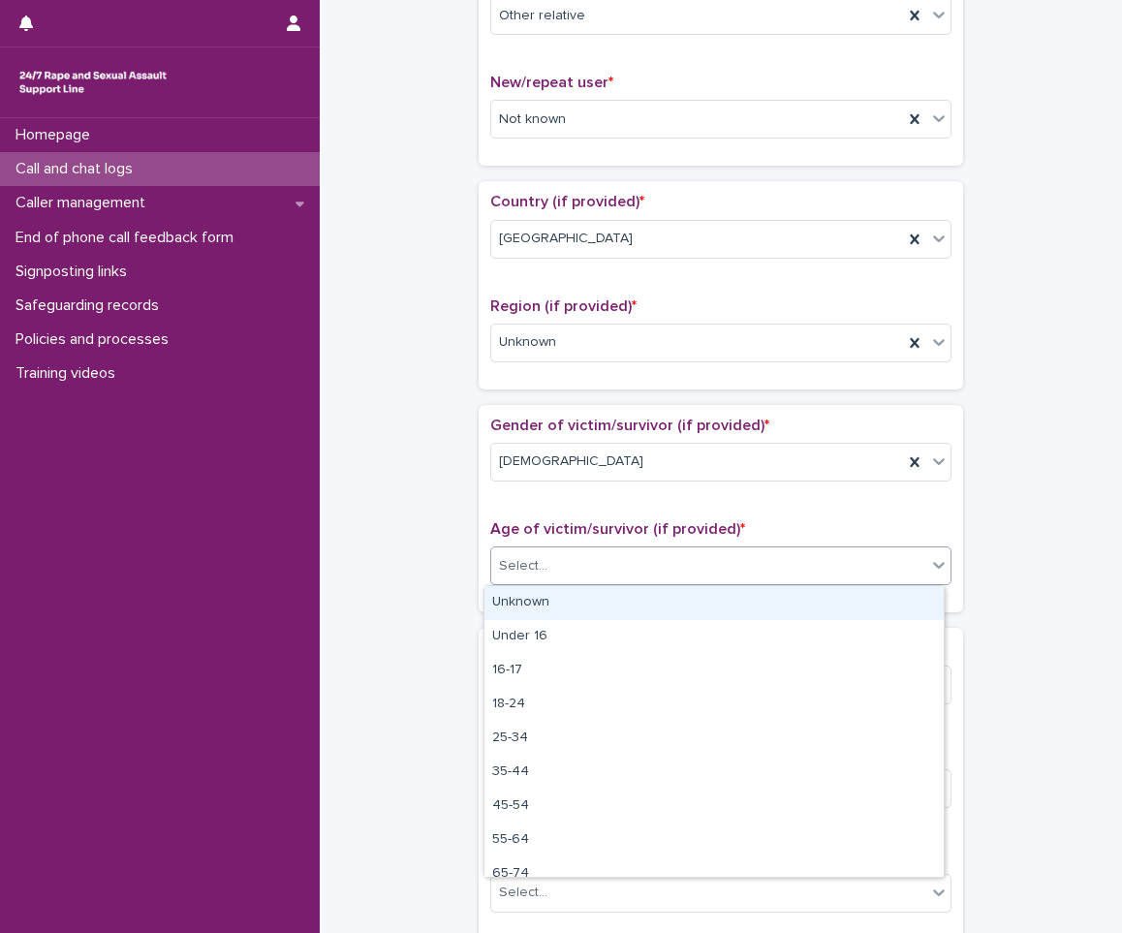
click at [512, 561] on div "Select..." at bounding box center [523, 566] width 48 height 20
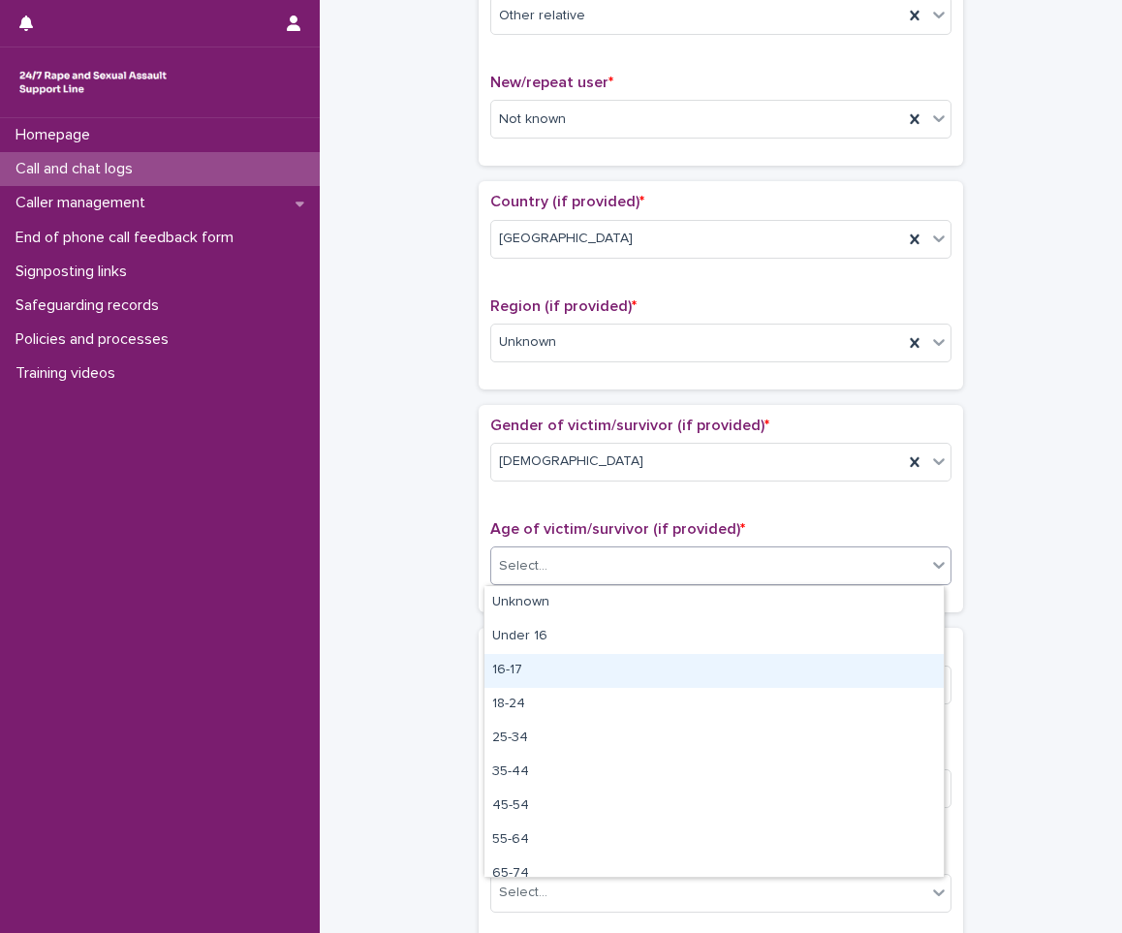
click at [514, 656] on div "16-17" at bounding box center [714, 671] width 459 height 34
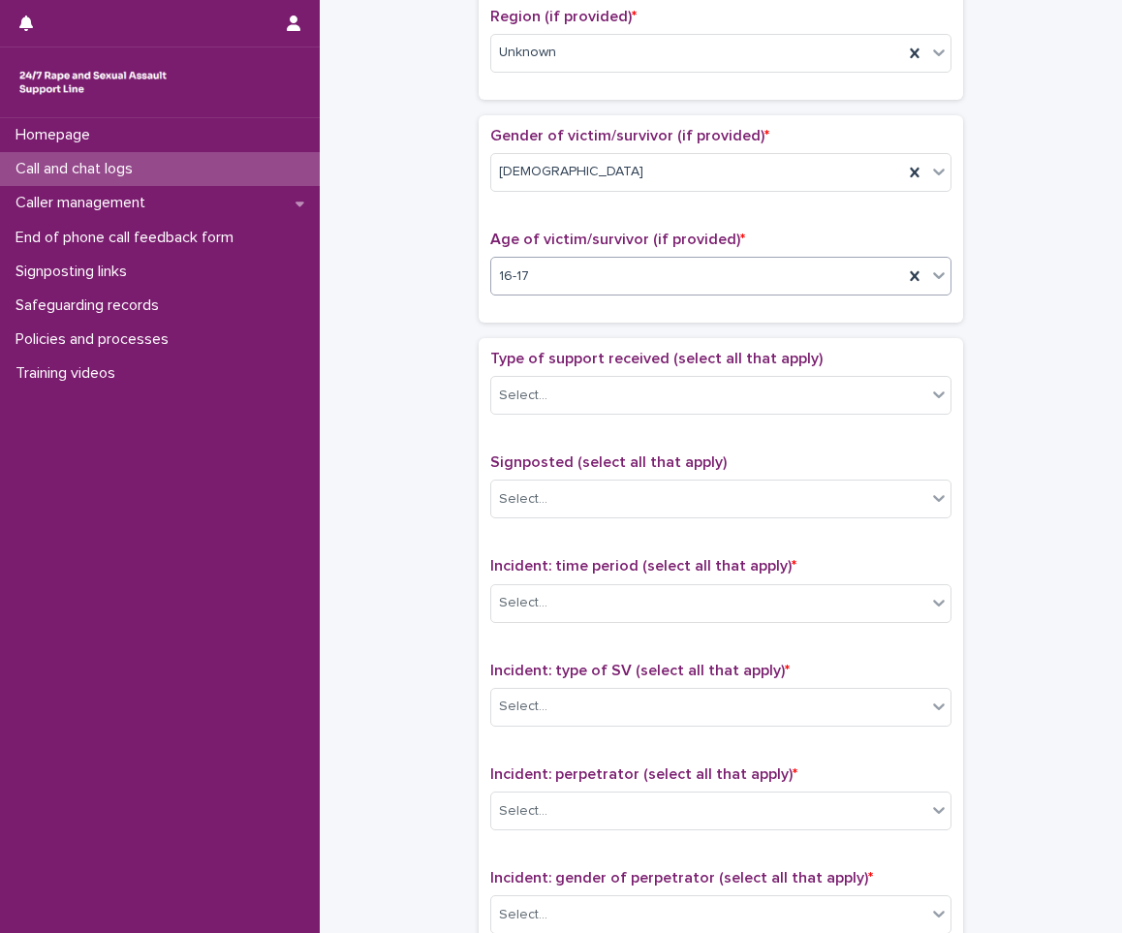
scroll to position [775, 0]
click at [585, 408] on div "Select..." at bounding box center [708, 395] width 435 height 32
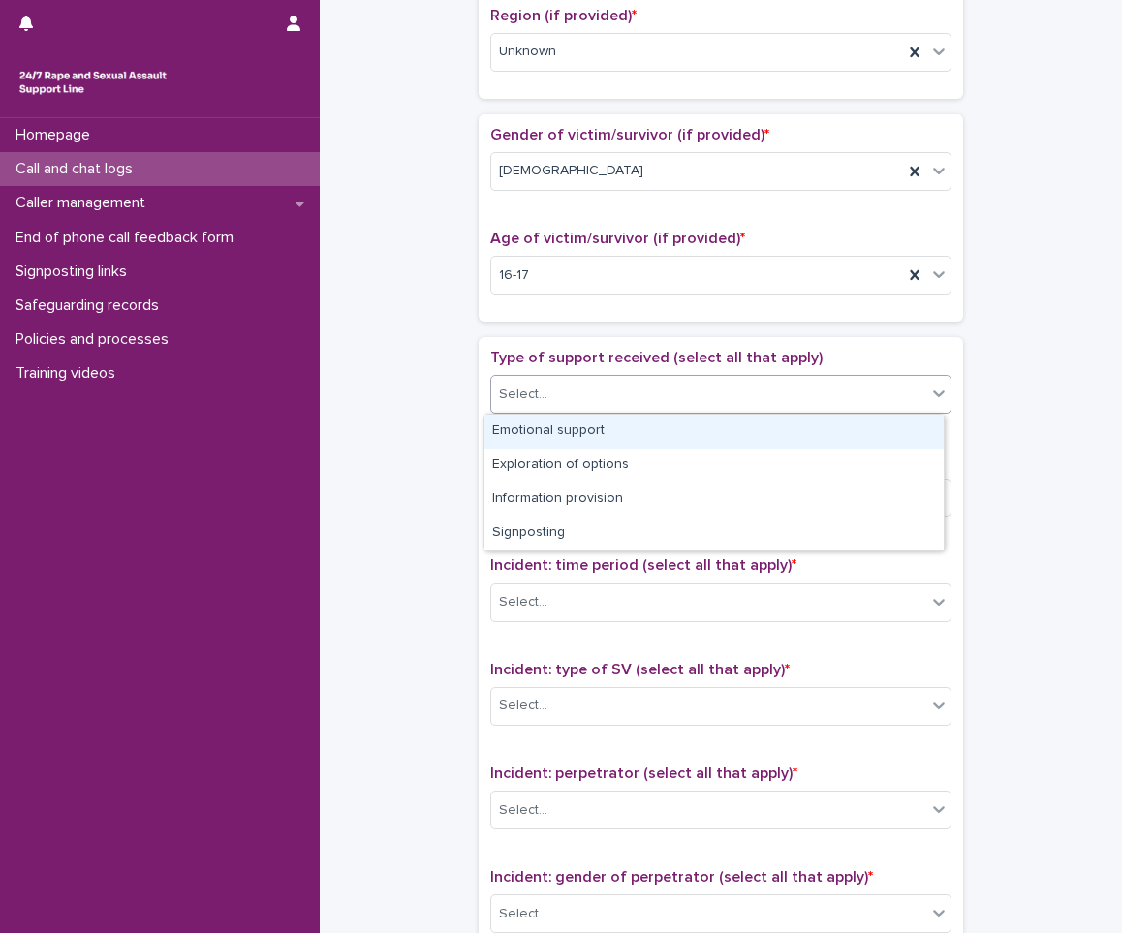
click at [575, 434] on div "Emotional support" at bounding box center [714, 432] width 459 height 34
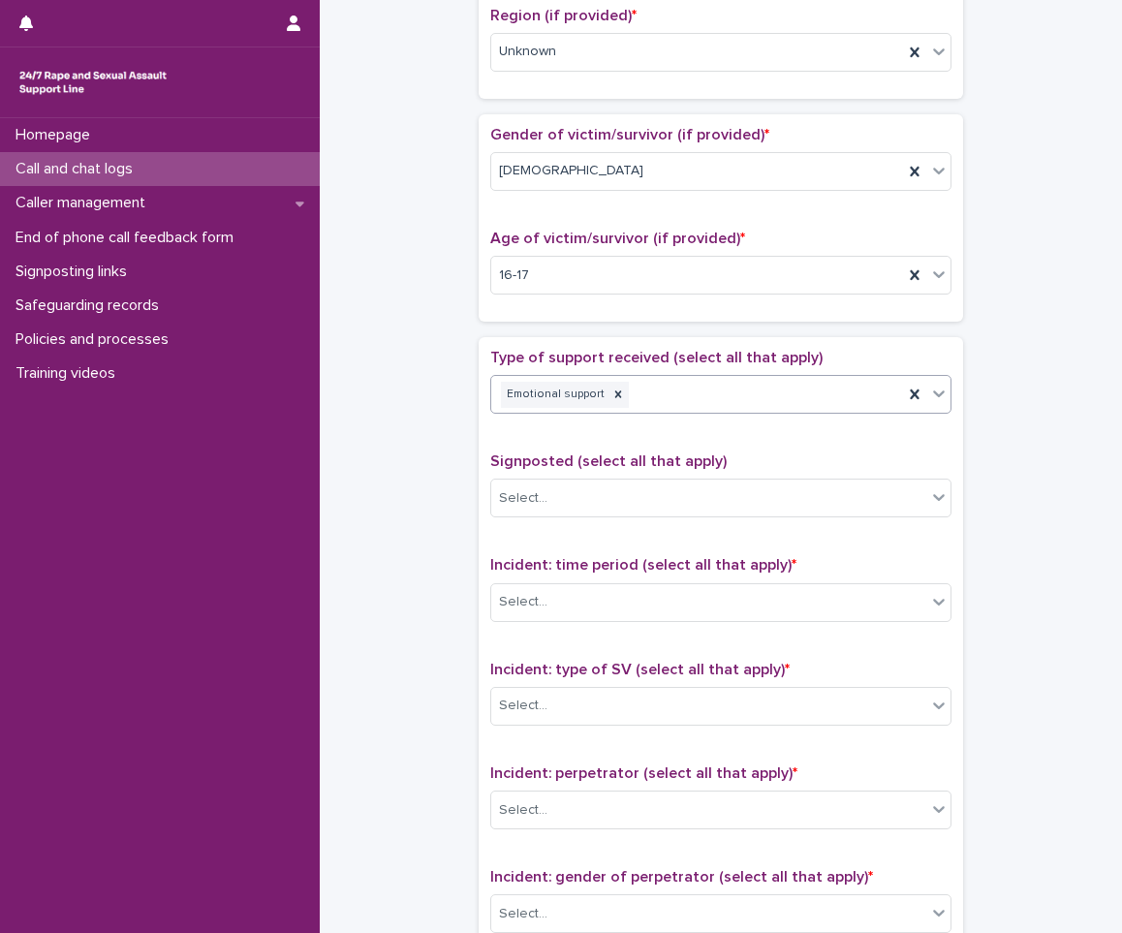
drag, startPoint x: 950, startPoint y: 396, endPoint x: 936, endPoint y: 397, distance: 13.6
click at [939, 397] on div "Type of support received (select all that apply) option Emotional support, sele…" at bounding box center [721, 754] width 485 height 834
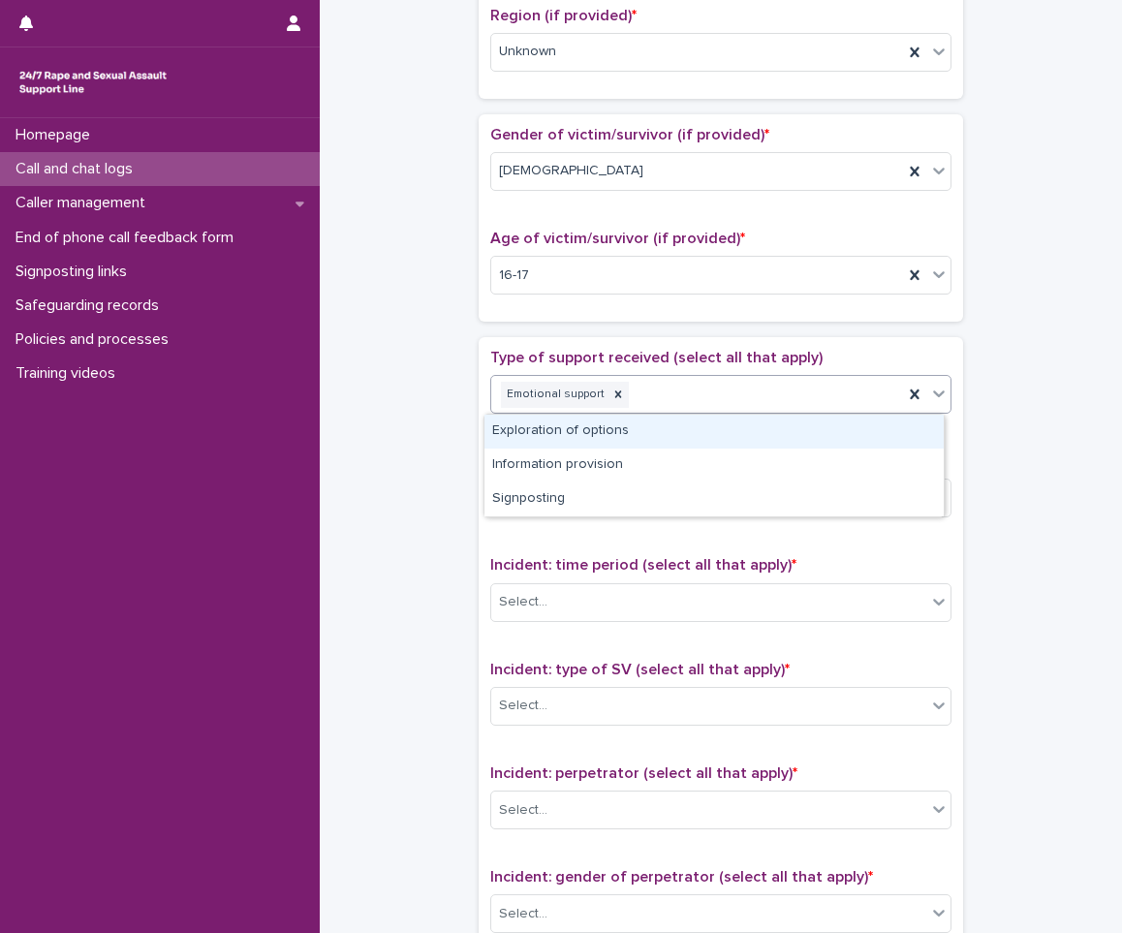
click at [936, 396] on icon at bounding box center [938, 393] width 19 height 19
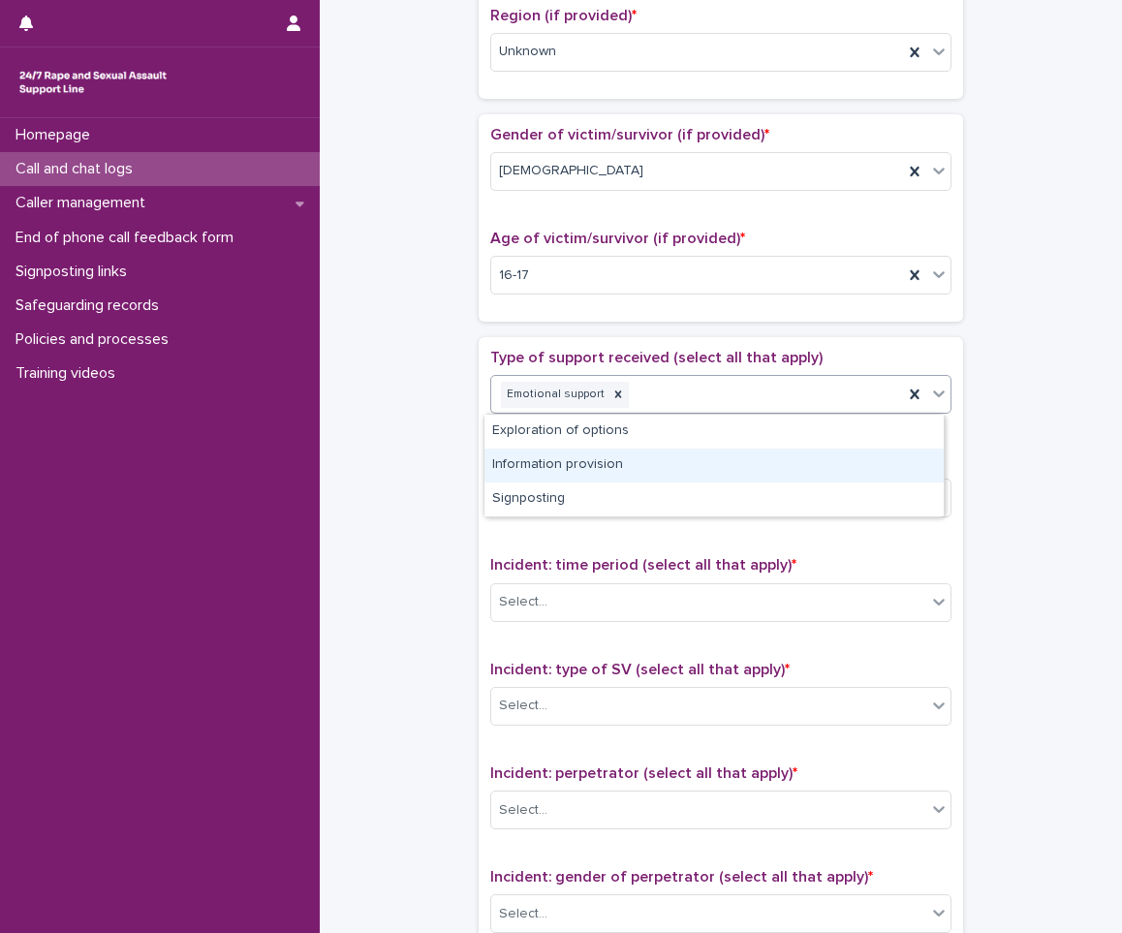
click at [851, 449] on div "Information provision" at bounding box center [714, 466] width 459 height 34
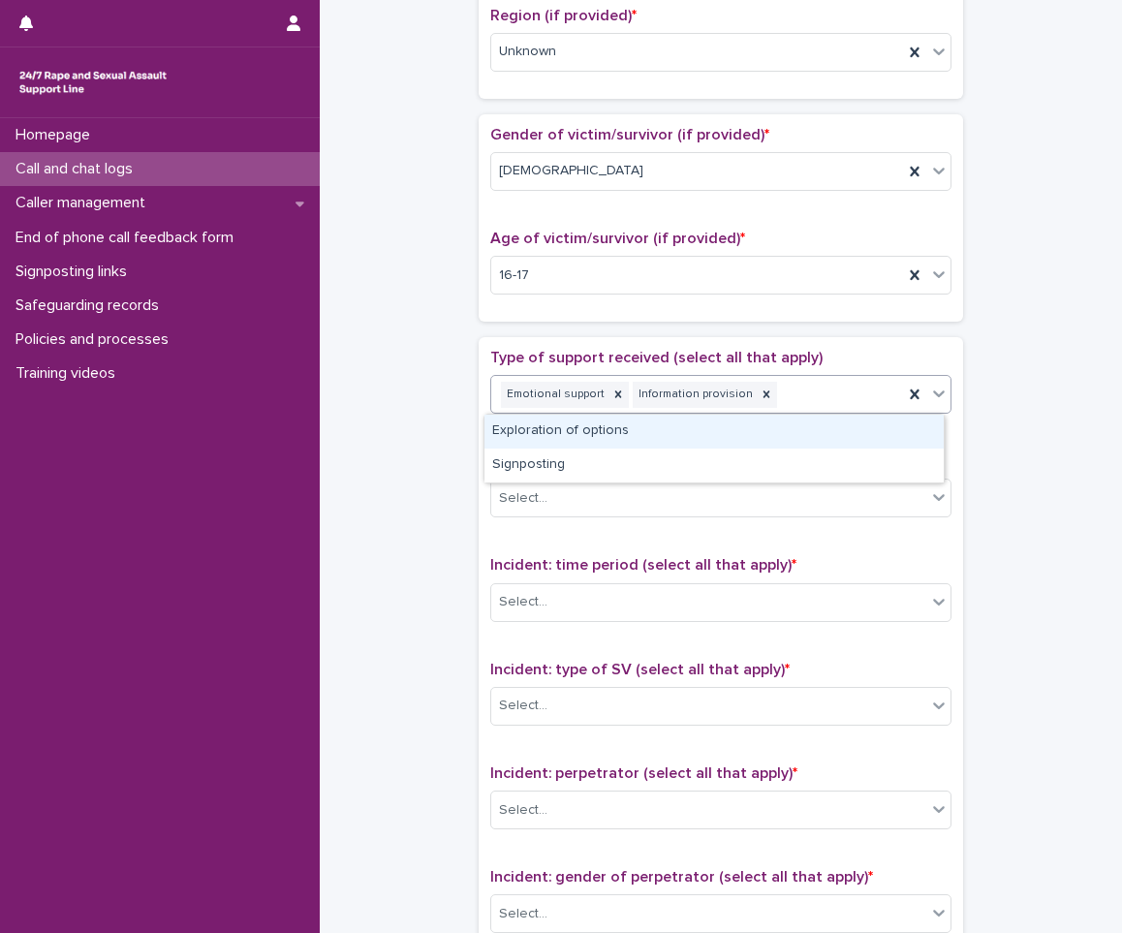
drag, startPoint x: 940, startPoint y: 386, endPoint x: 871, endPoint y: 428, distance: 80.9
click at [940, 387] on icon at bounding box center [938, 393] width 19 height 19
click at [808, 437] on div "Exploration of options" at bounding box center [714, 432] width 459 height 34
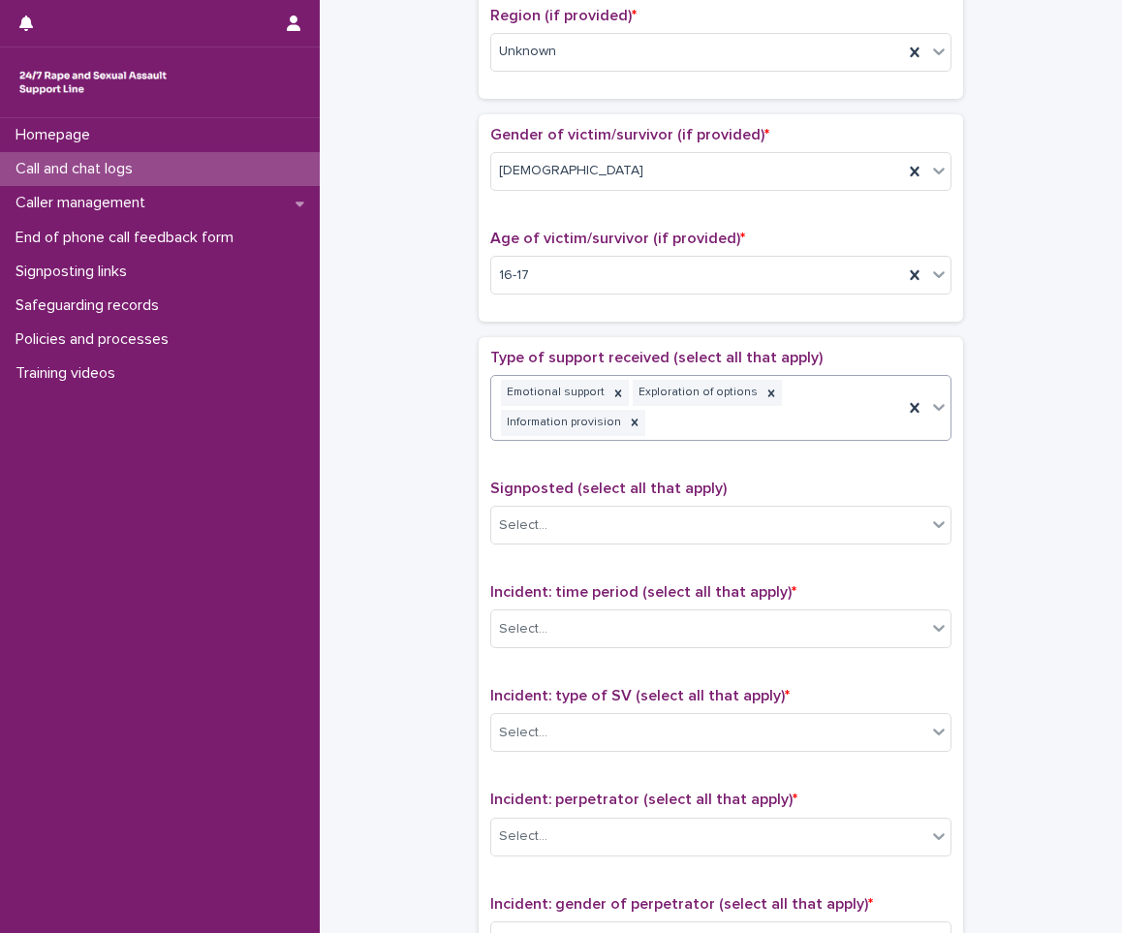
scroll to position [789, 0]
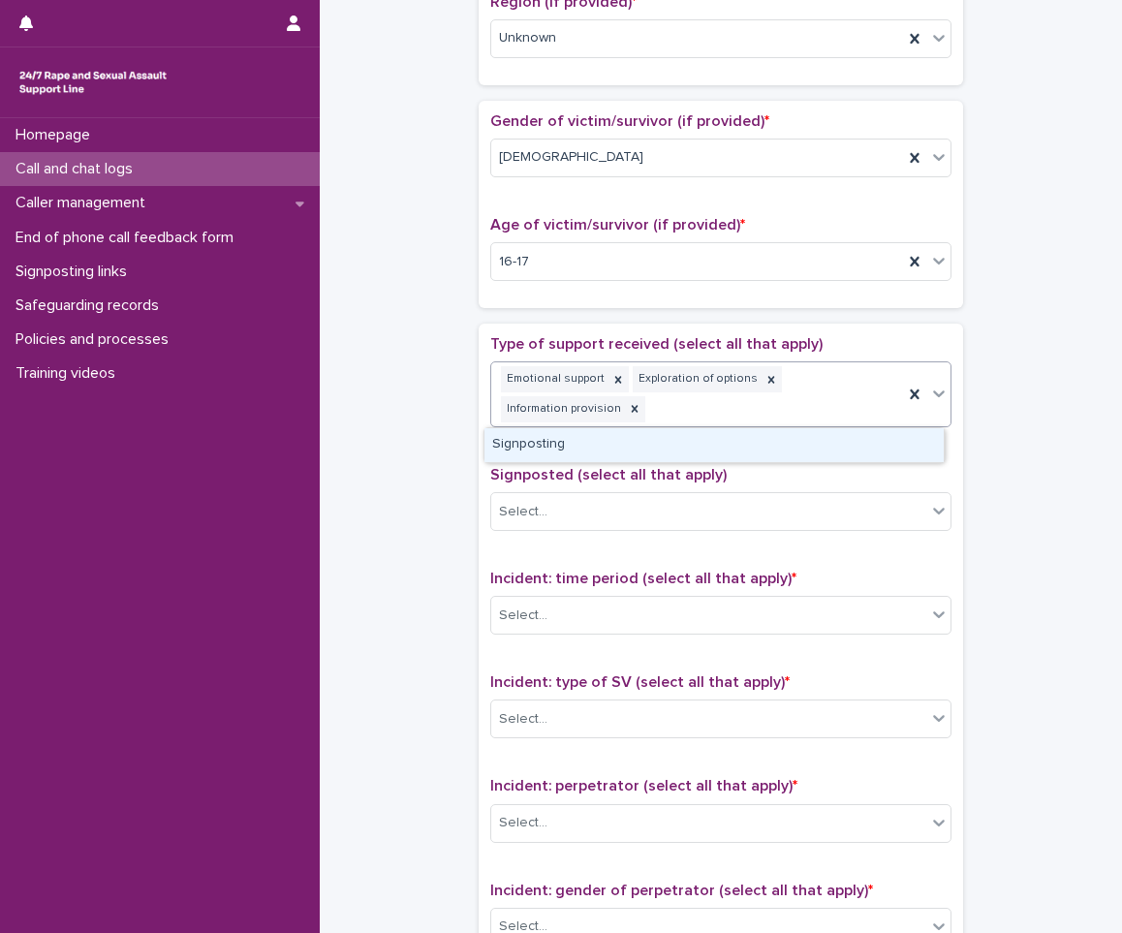
click at [930, 390] on icon at bounding box center [938, 393] width 19 height 19
click at [842, 448] on div "Signposting" at bounding box center [714, 445] width 459 height 34
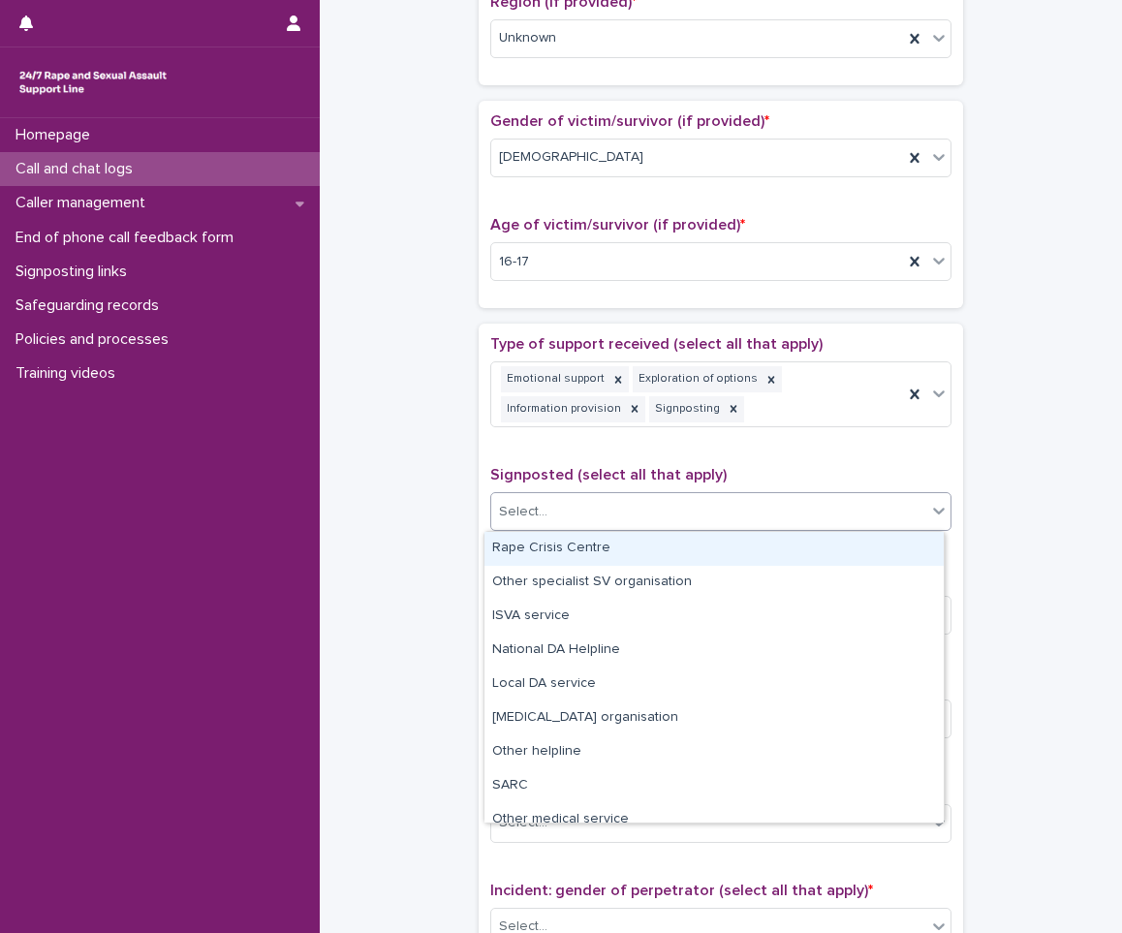
click at [710, 509] on div "Select..." at bounding box center [708, 512] width 435 height 32
click at [587, 552] on div "Rape Crisis Centre" at bounding box center [714, 549] width 459 height 34
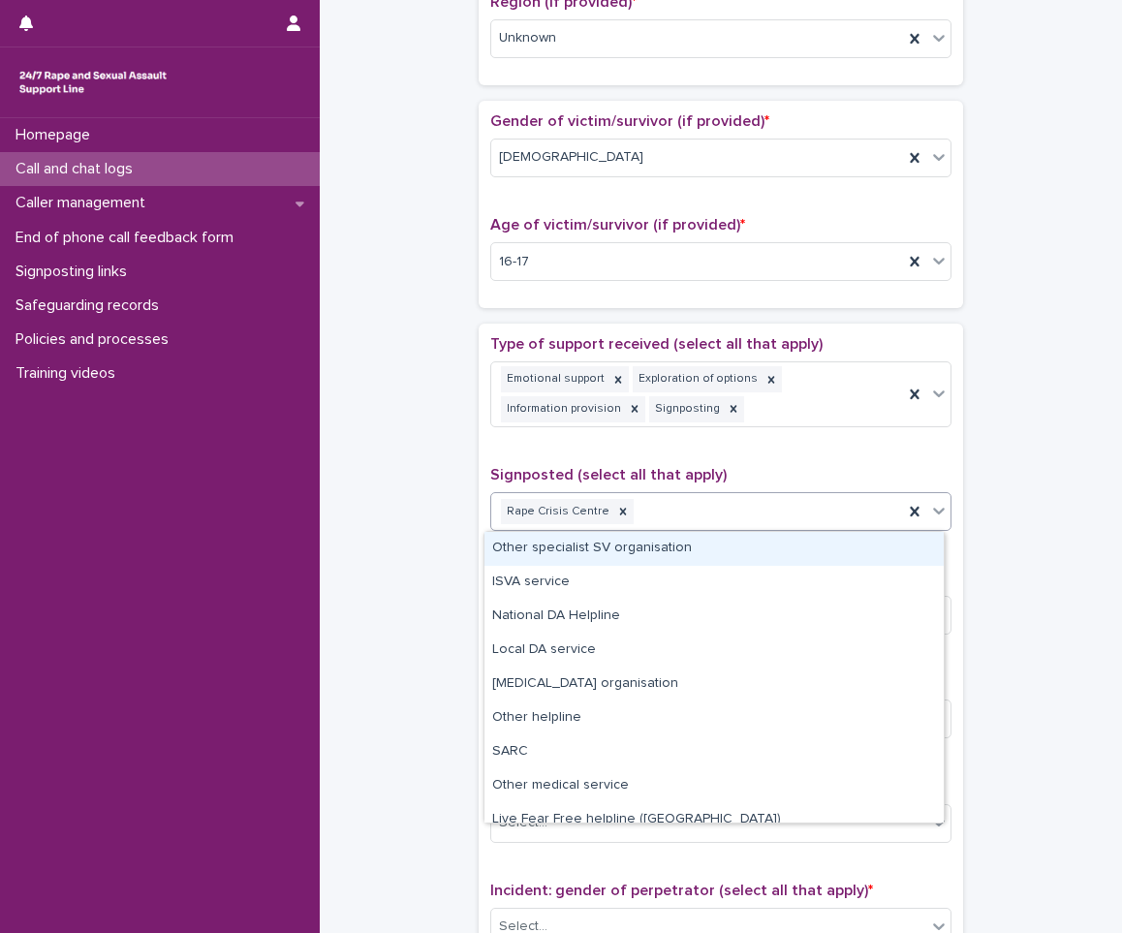
click at [929, 508] on icon at bounding box center [938, 510] width 19 height 19
click at [709, 558] on div "Other specialist SV organisation" at bounding box center [714, 549] width 459 height 34
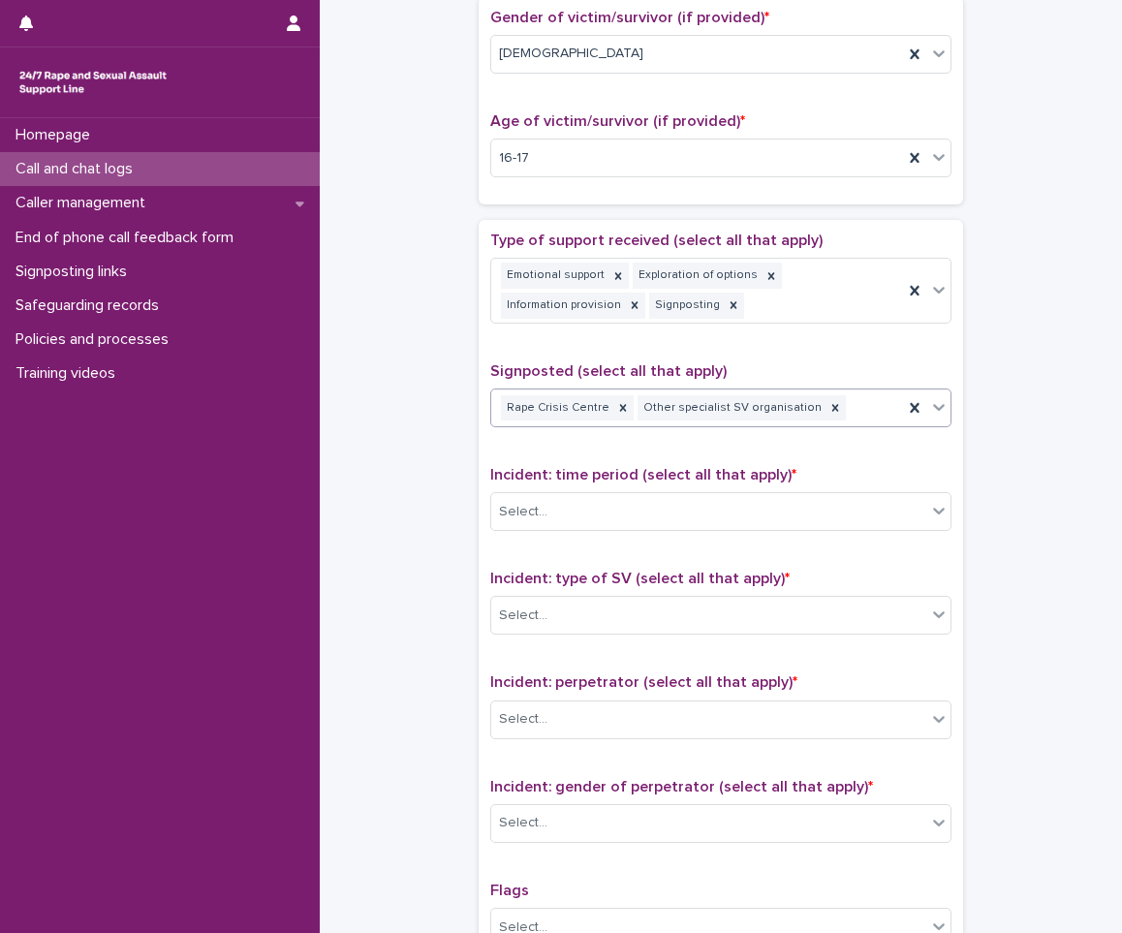
scroll to position [1176, 0]
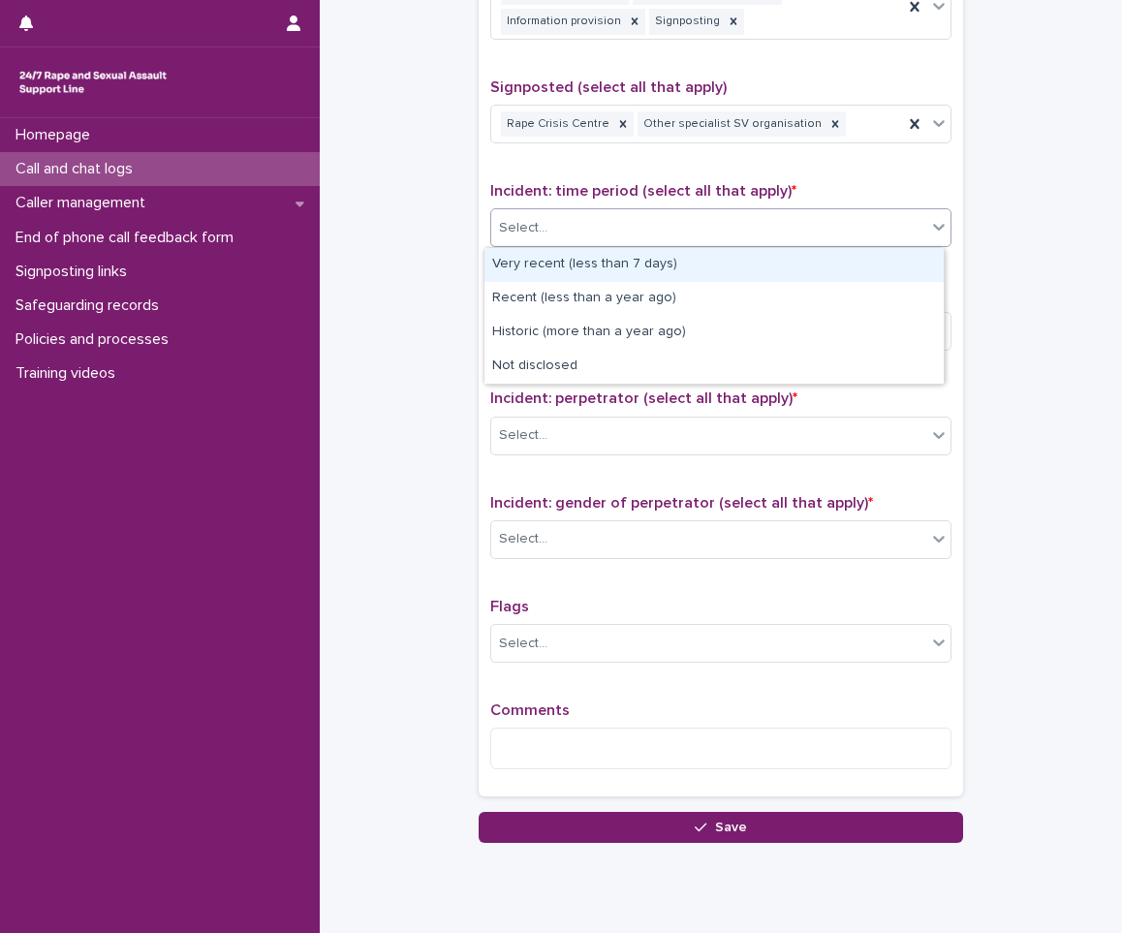
click at [714, 243] on div "Select..." at bounding box center [708, 228] width 435 height 32
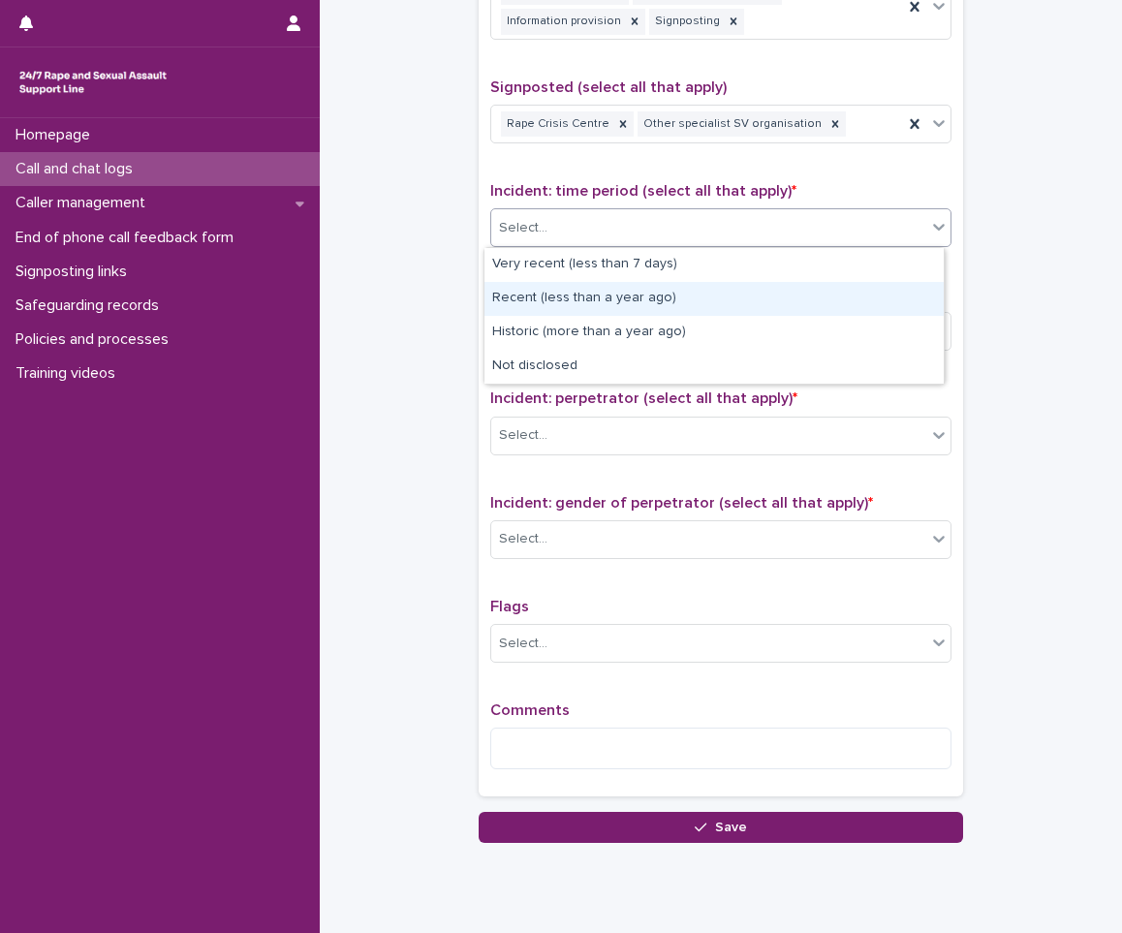
click at [637, 294] on div "Recent (less than a year ago)" at bounding box center [714, 299] width 459 height 34
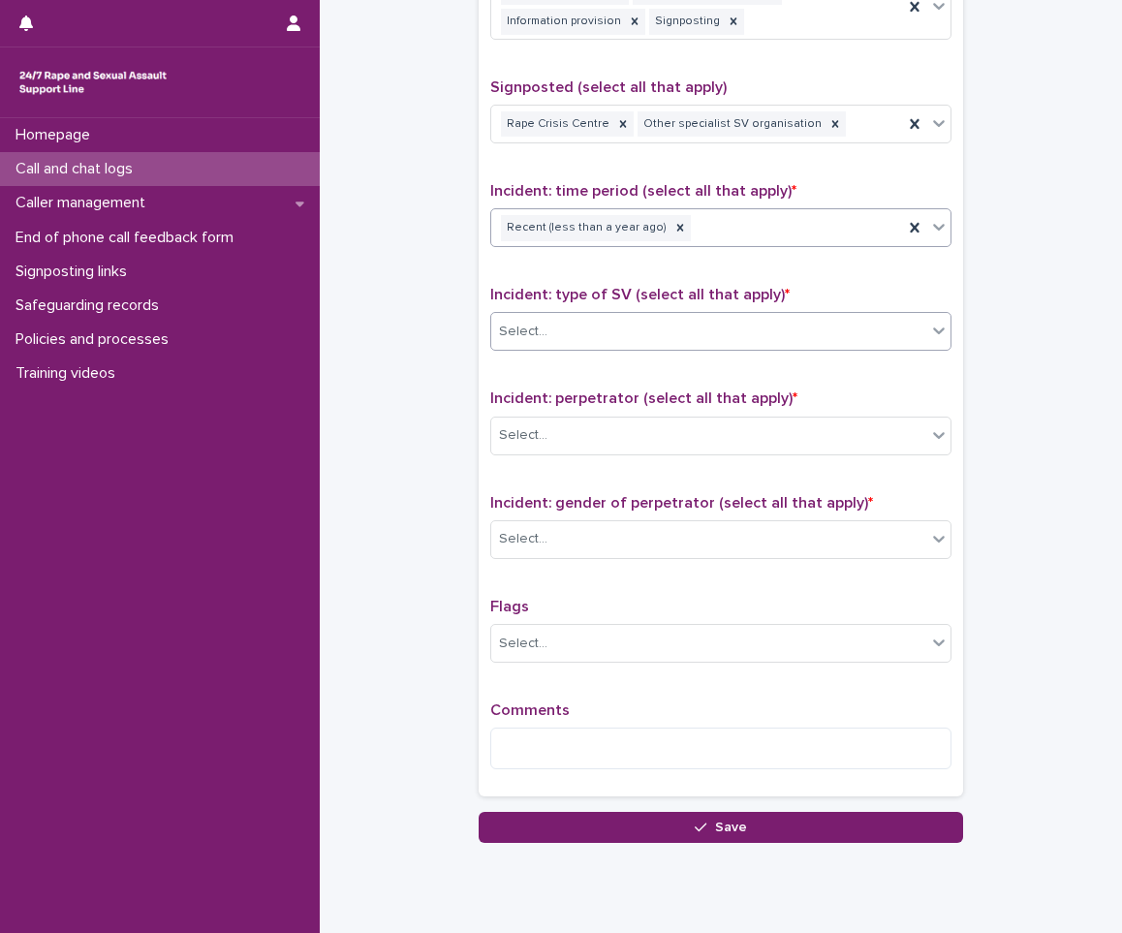
click at [652, 317] on div "Select..." at bounding box center [708, 332] width 435 height 32
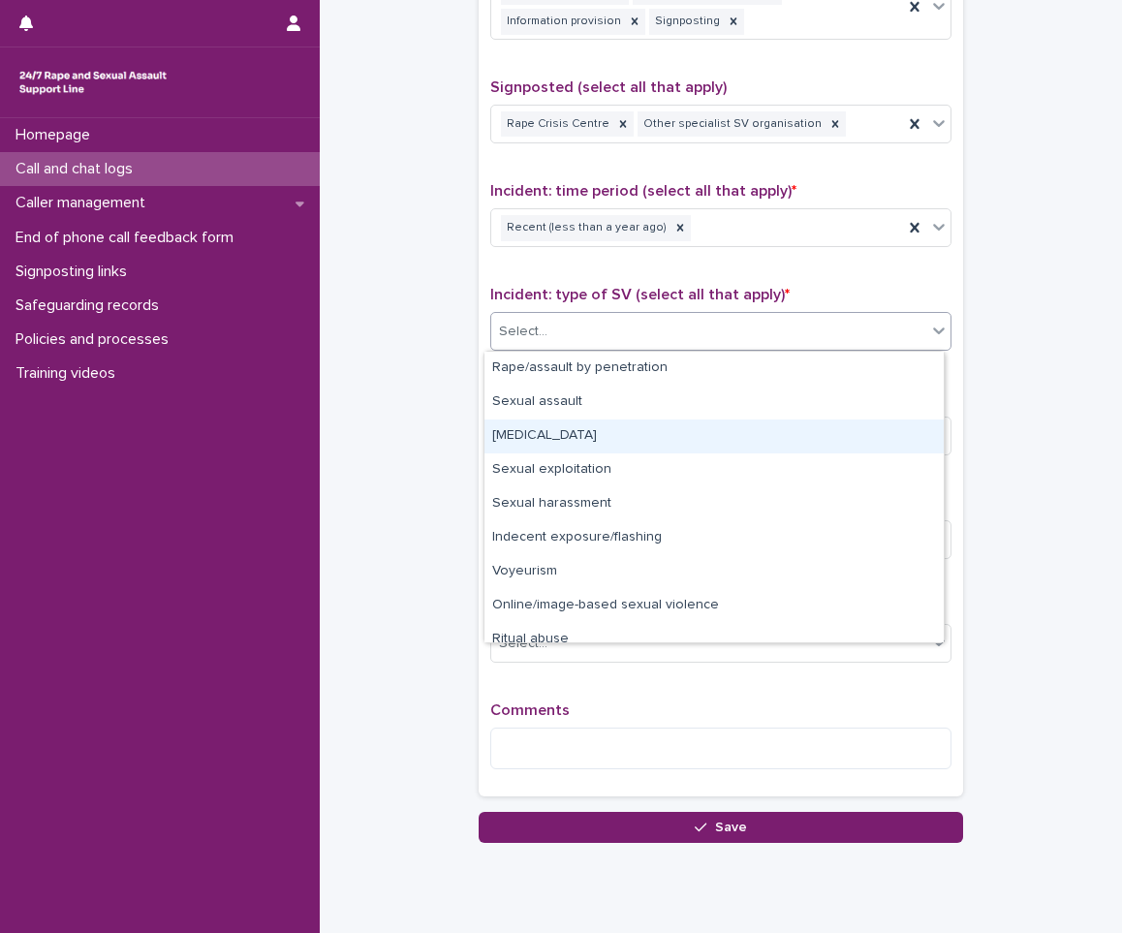
click at [559, 449] on div "[MEDICAL_DATA]" at bounding box center [714, 437] width 459 height 34
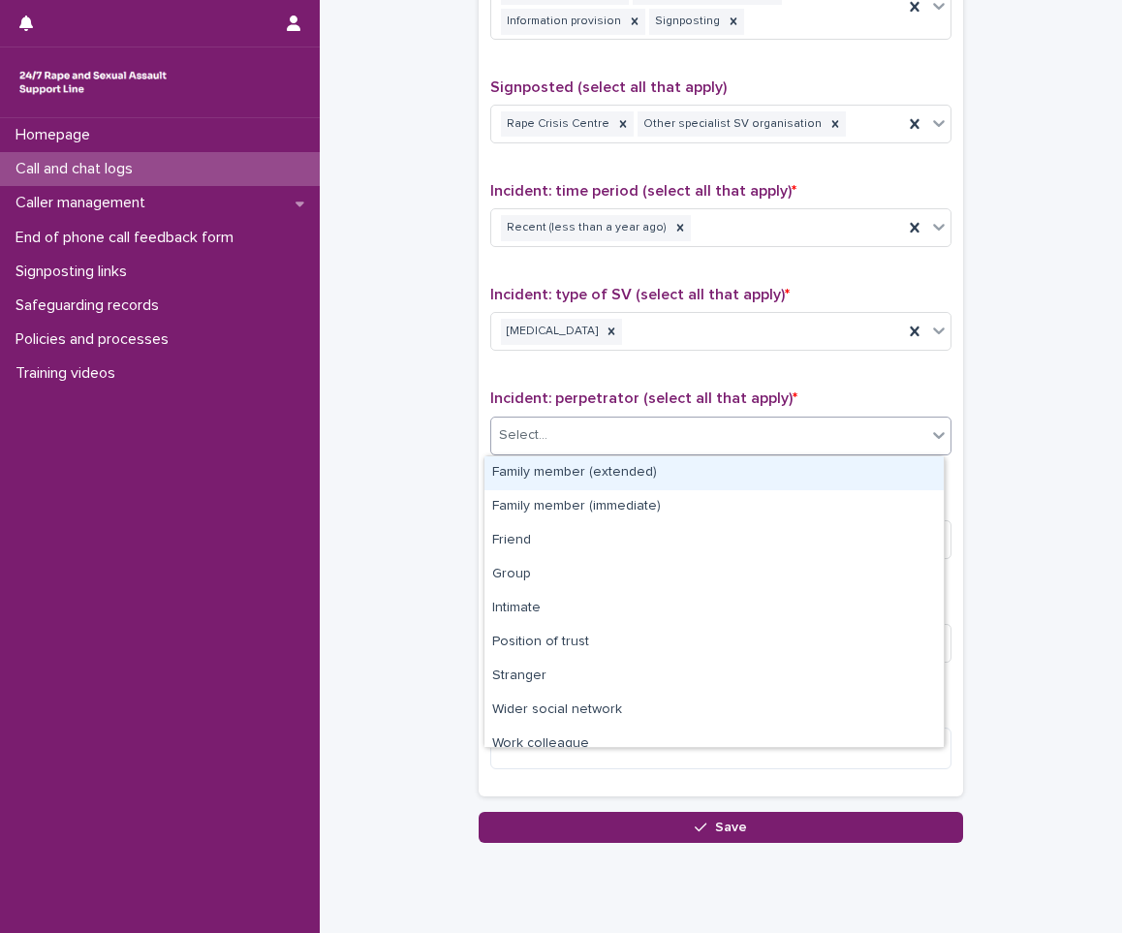
click at [640, 434] on div "Select..." at bounding box center [708, 436] width 435 height 32
click at [617, 485] on div "Family member (extended)" at bounding box center [714, 473] width 459 height 34
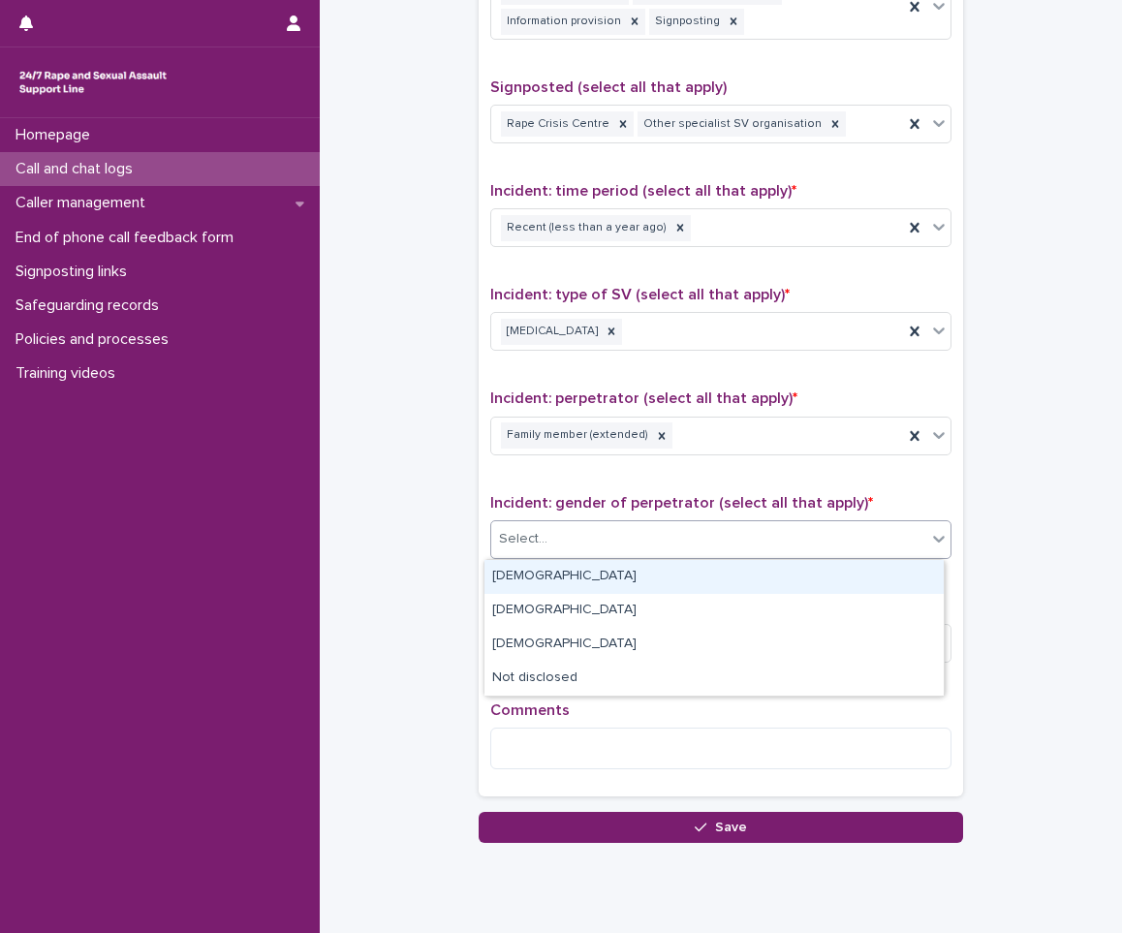
click at [593, 551] on div "Select..." at bounding box center [708, 539] width 435 height 32
click at [571, 568] on div "[DEMOGRAPHIC_DATA]" at bounding box center [714, 577] width 459 height 34
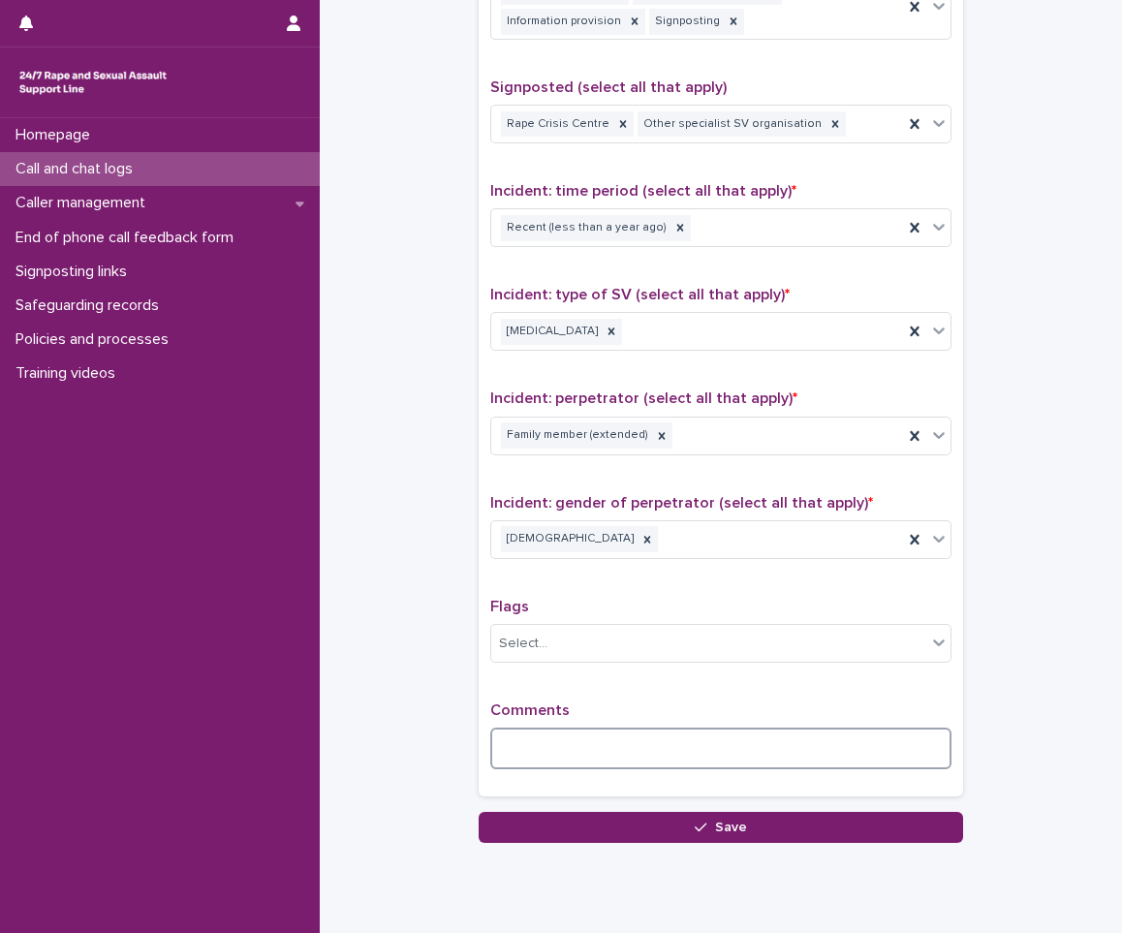
click at [513, 742] on textarea at bounding box center [720, 749] width 461 height 42
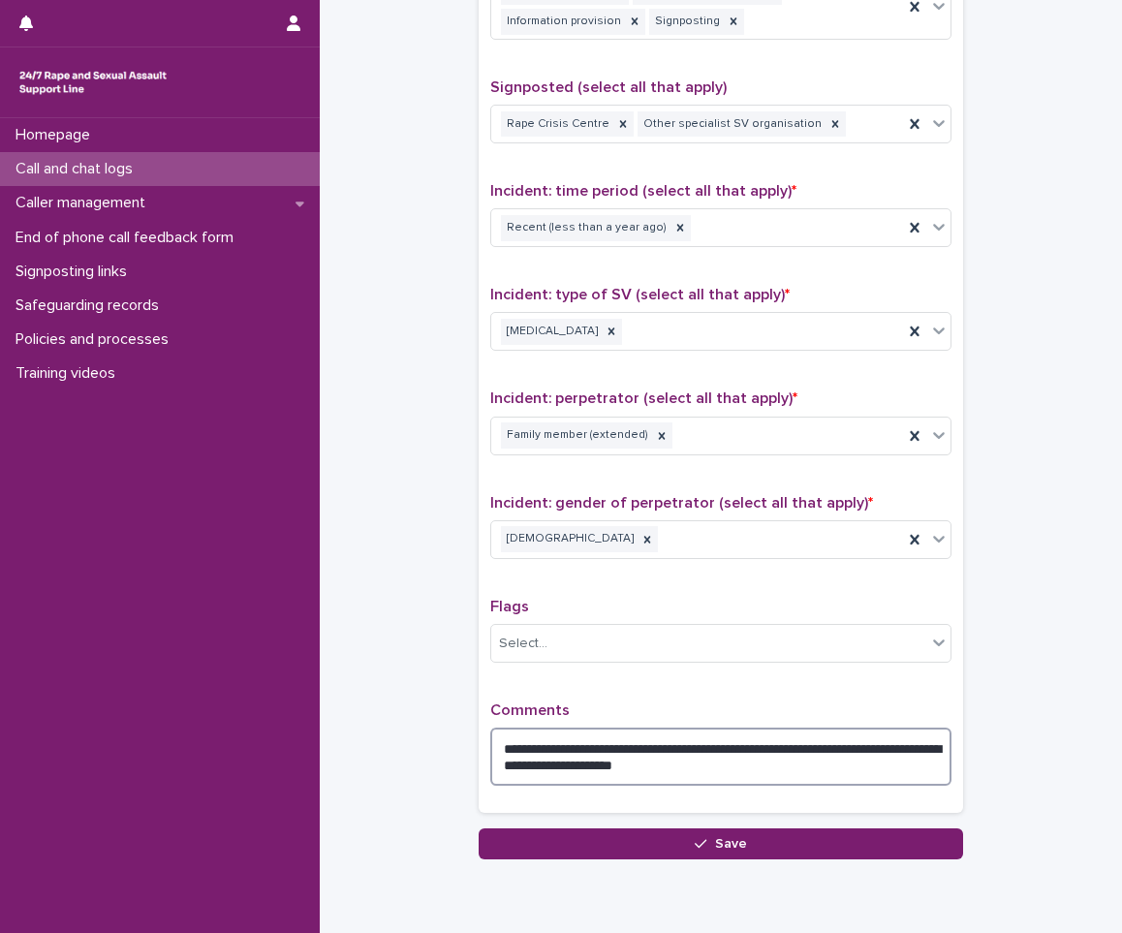
drag, startPoint x: 521, startPoint y: 766, endPoint x: 508, endPoint y: 782, distance: 21.3
click at [504, 761] on textarea "**********" at bounding box center [720, 757] width 461 height 58
type textarea "**********"
click at [548, 828] on div "**********" at bounding box center [721, 382] width 485 height 892
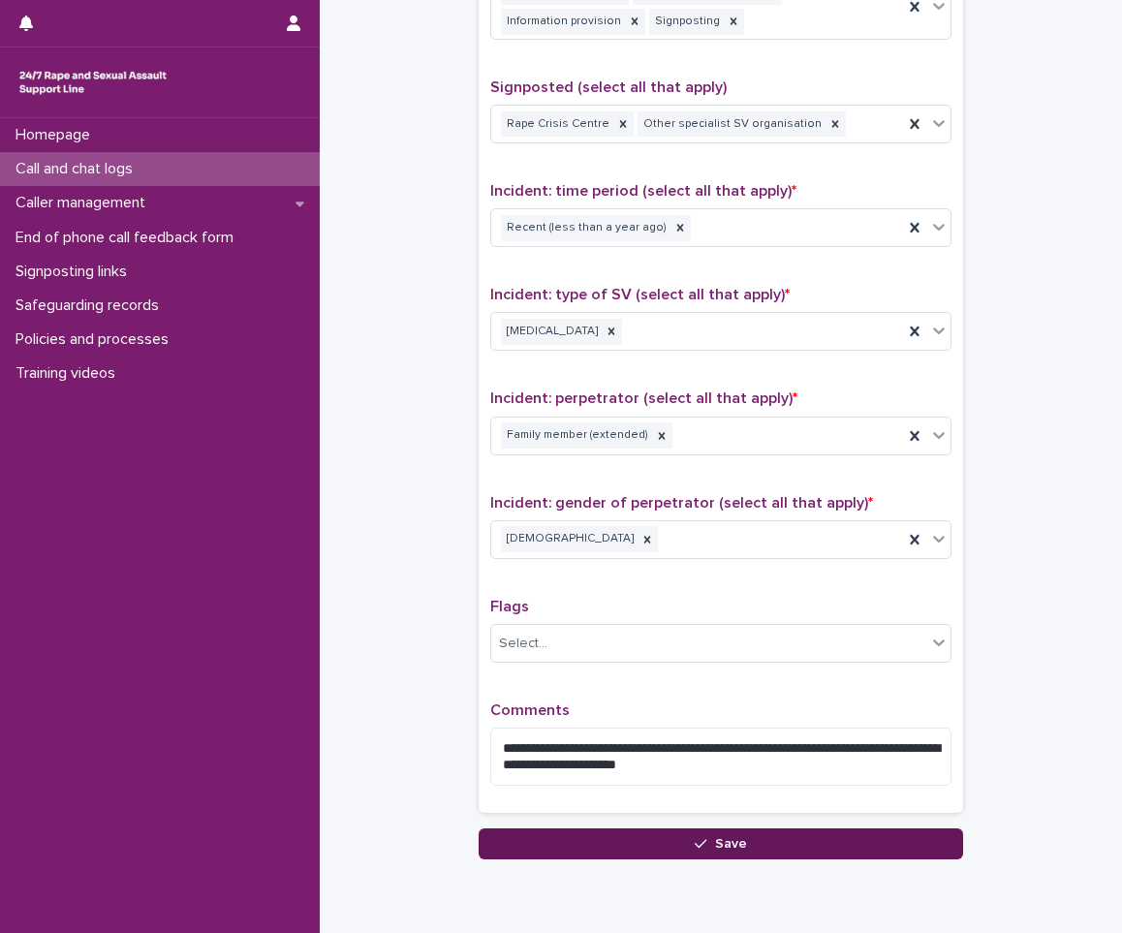
click at [551, 833] on button "Save" at bounding box center [721, 844] width 485 height 31
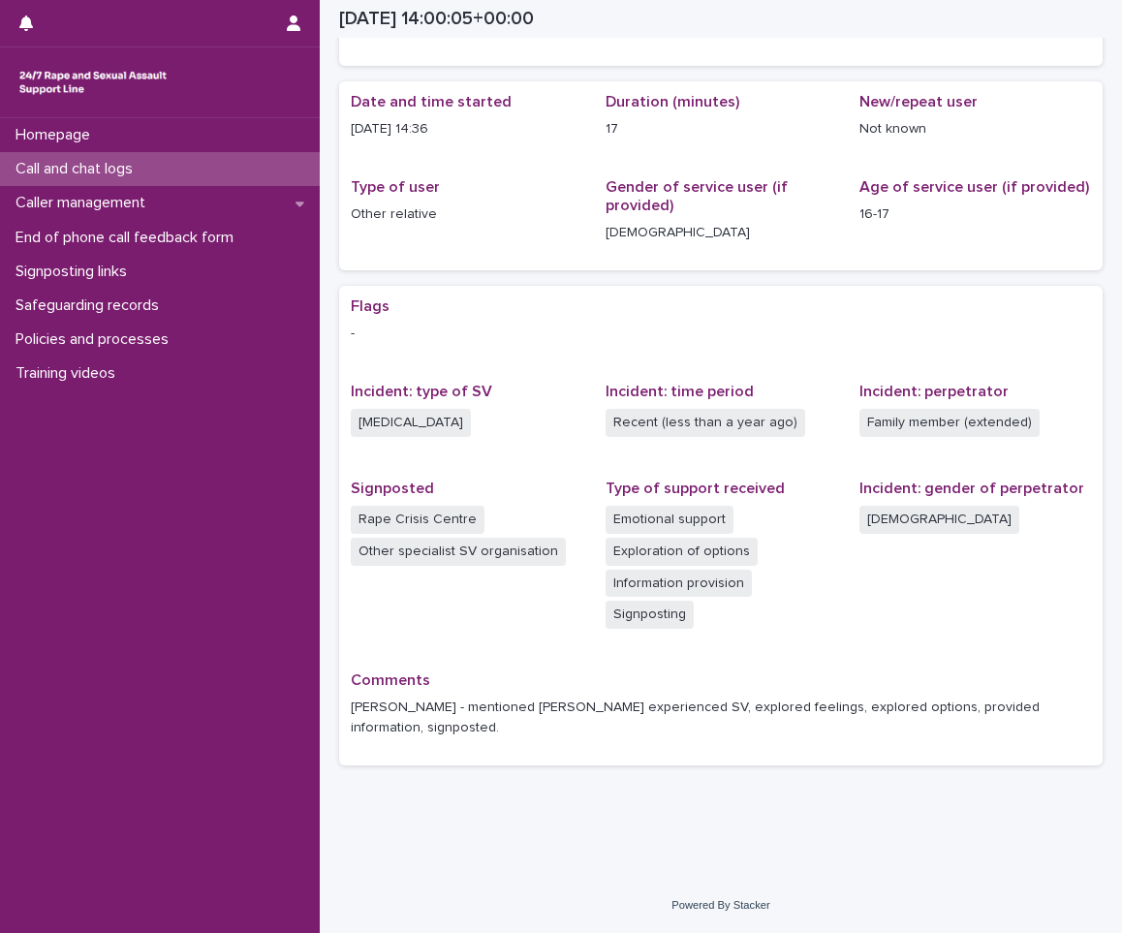
scroll to position [115, 0]
